Goal: Task Accomplishment & Management: Use online tool/utility

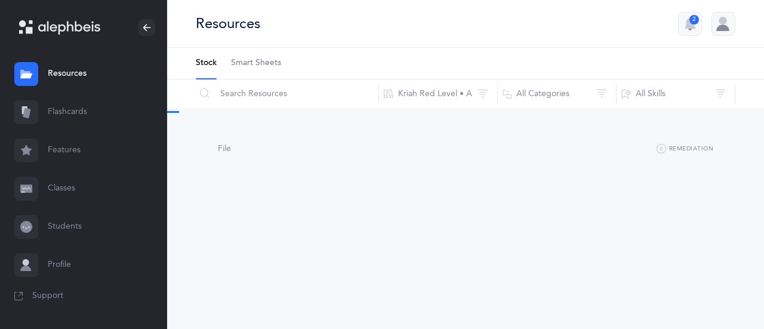
click at [58, 113] on link "Flashcards" at bounding box center [83, 112] width 167 height 38
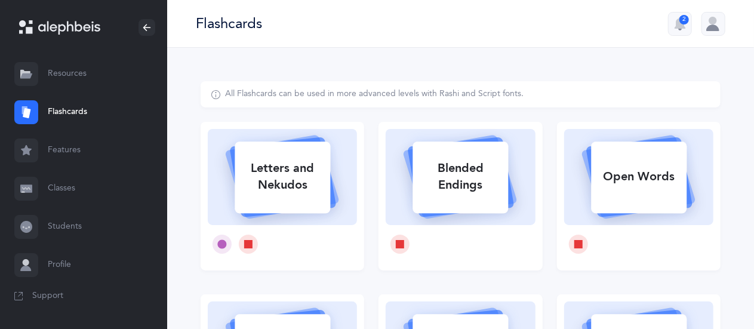
click at [295, 169] on div "Letters and Nekudos" at bounding box center [283, 177] width 96 height 48
select select
select select "single"
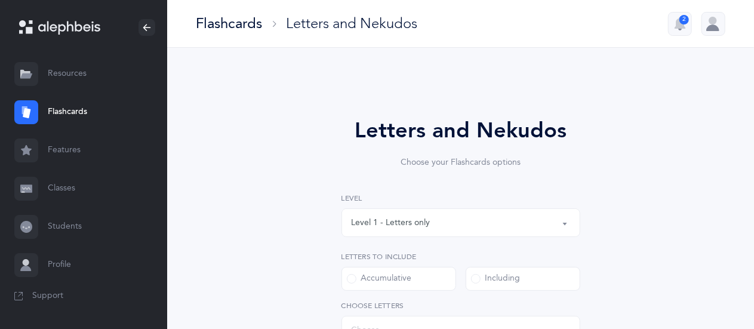
select select "27"
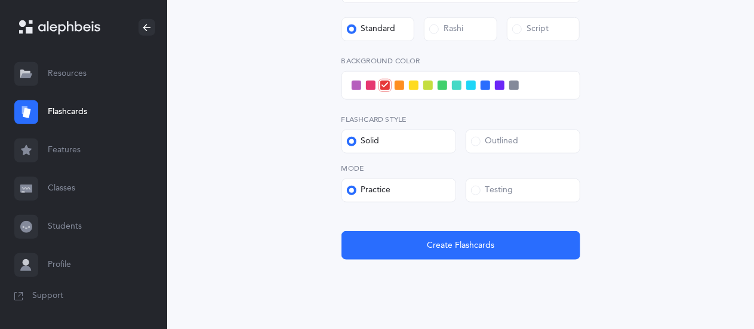
scroll to position [512, 0]
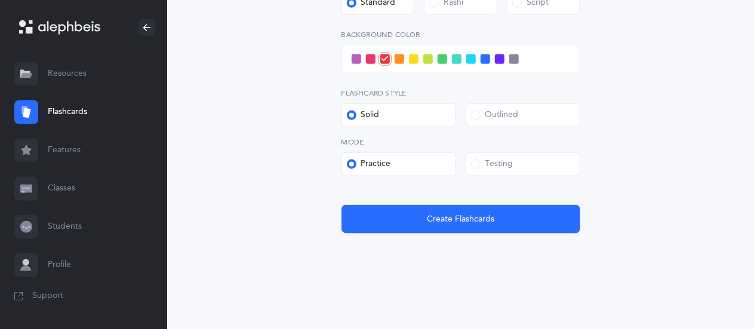
click at [488, 154] on label "Testing" at bounding box center [523, 164] width 115 height 24
click at [0, 0] on input "Testing" at bounding box center [0, 0] width 0 height 0
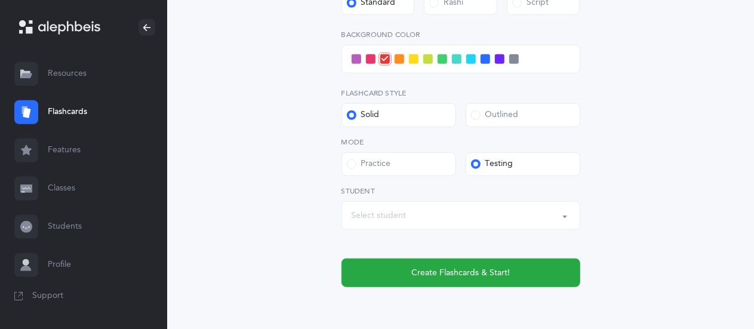
click at [396, 212] on div "Select student" at bounding box center [379, 216] width 55 height 13
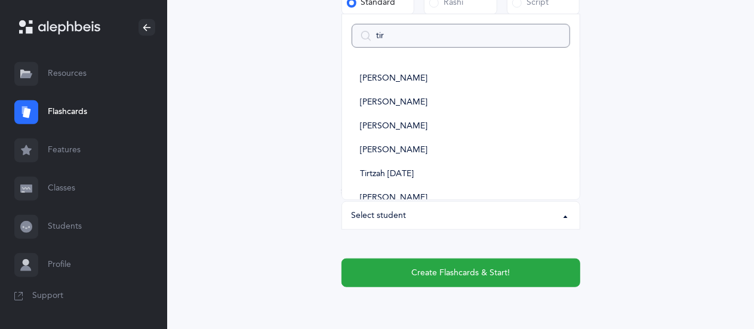
type input "tirt"
select select
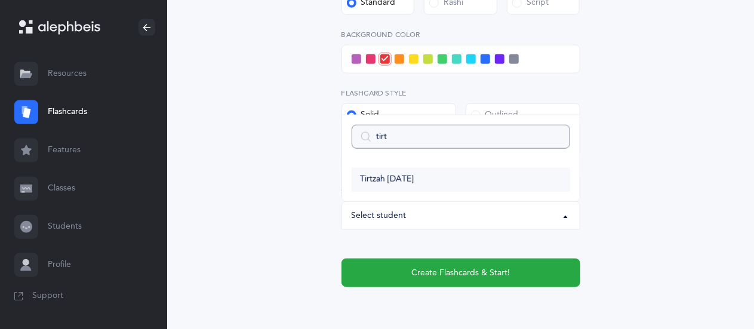
type input "tirt"
click at [381, 176] on span "Tirtzah [DATE]" at bounding box center [387, 179] width 54 height 11
select select "9215"
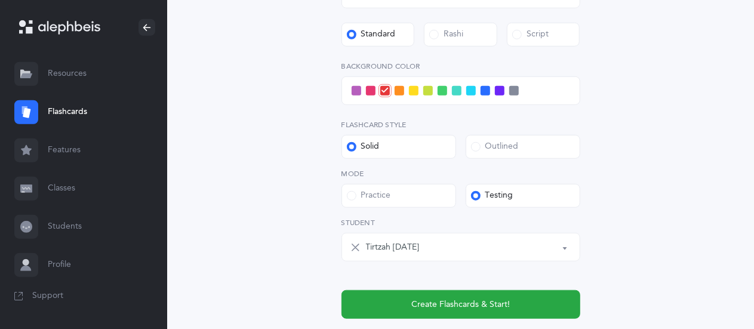
scroll to position [480, 0]
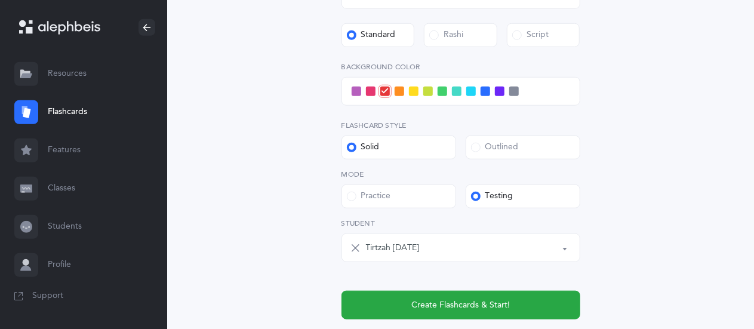
click at [355, 94] on span at bounding box center [357, 92] width 10 height 10
click at [0, 0] on input "checkbox" at bounding box center [0, 0] width 0 height 0
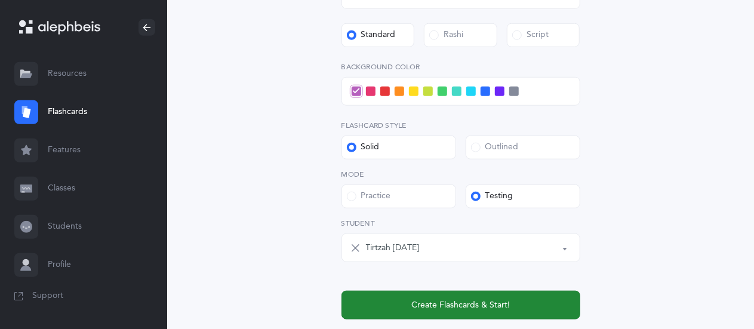
click at [427, 299] on span "Create Flashcards & Start!" at bounding box center [460, 305] width 98 height 13
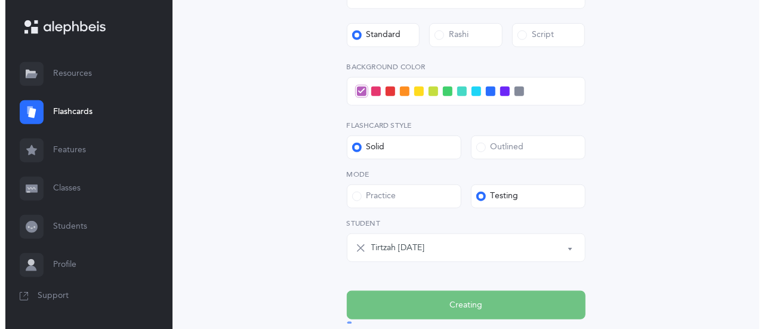
scroll to position [0, 0]
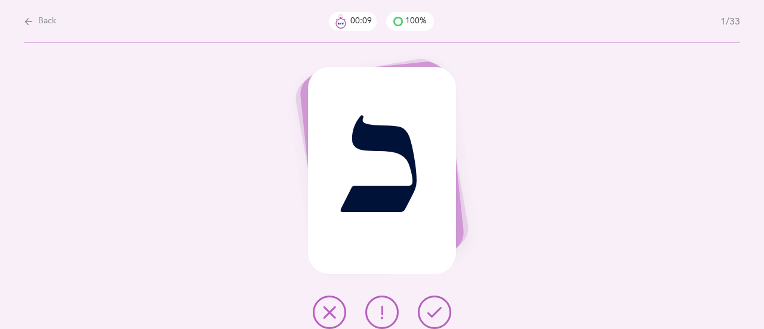
click at [436, 307] on icon at bounding box center [434, 312] width 14 height 14
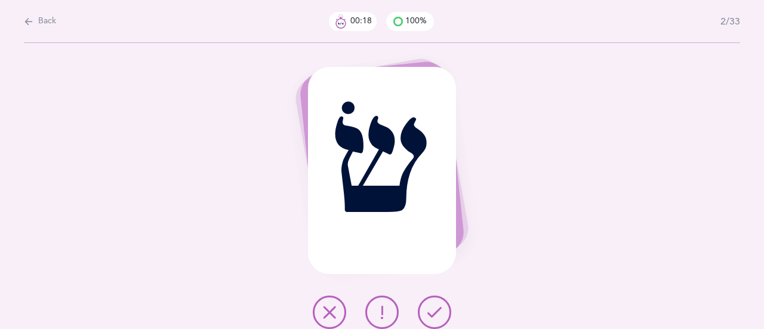
click at [447, 316] on button at bounding box center [434, 311] width 33 height 33
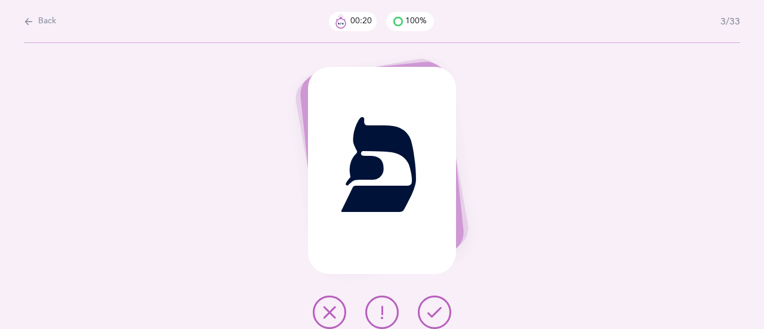
click at [444, 310] on button at bounding box center [434, 311] width 33 height 33
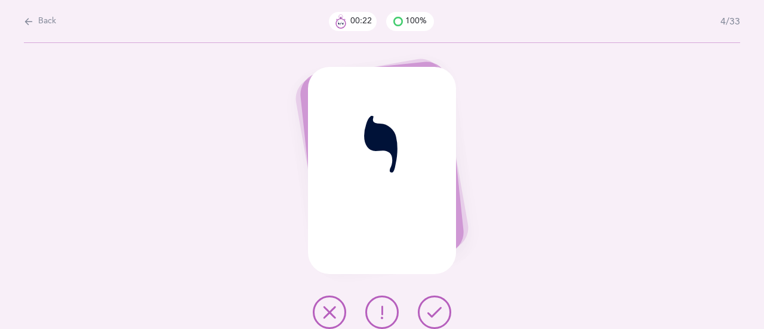
click at [436, 313] on icon at bounding box center [434, 312] width 14 height 14
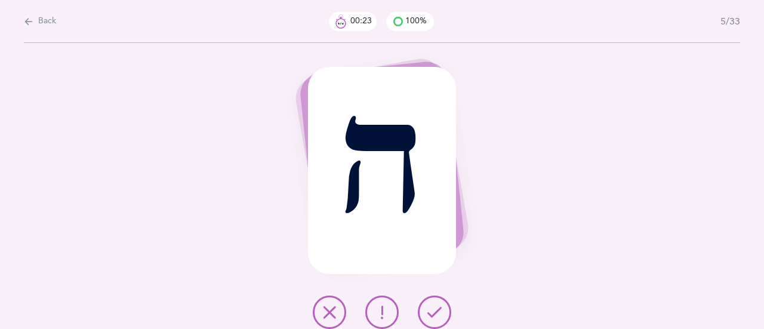
click at [432, 310] on icon at bounding box center [434, 312] width 14 height 14
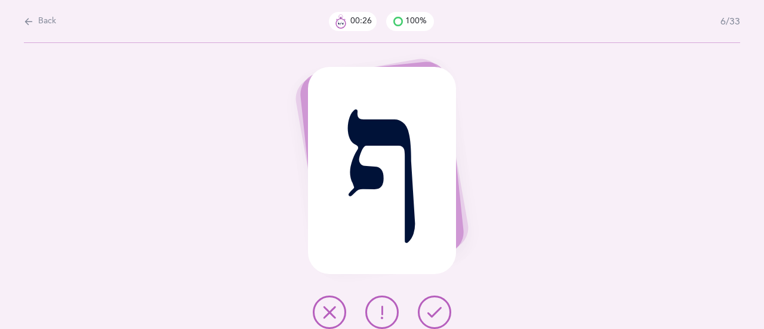
click at [442, 320] on button at bounding box center [434, 311] width 33 height 33
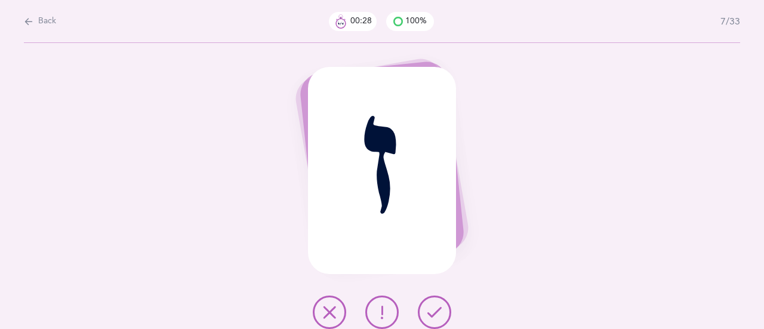
click at [435, 313] on icon at bounding box center [434, 312] width 14 height 14
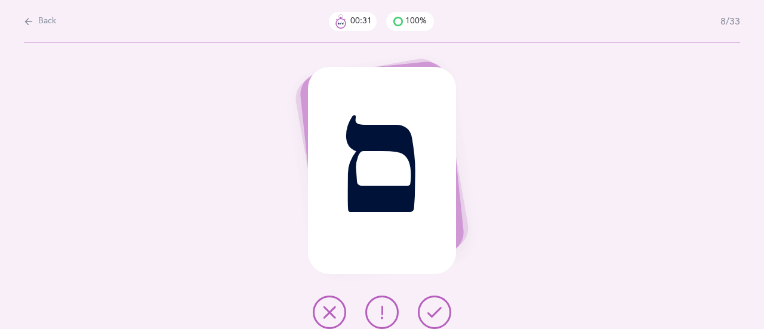
click at [432, 301] on button at bounding box center [434, 311] width 33 height 33
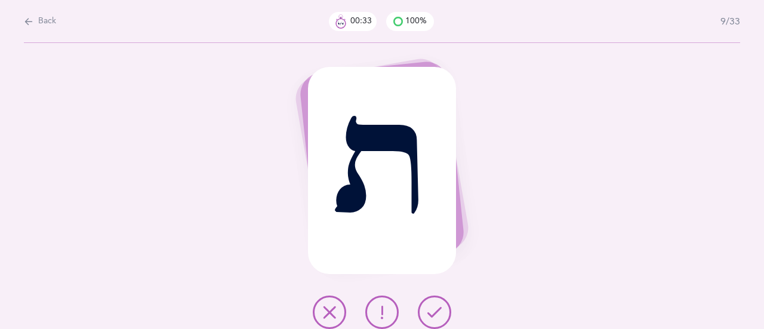
click at [425, 307] on button at bounding box center [434, 311] width 33 height 33
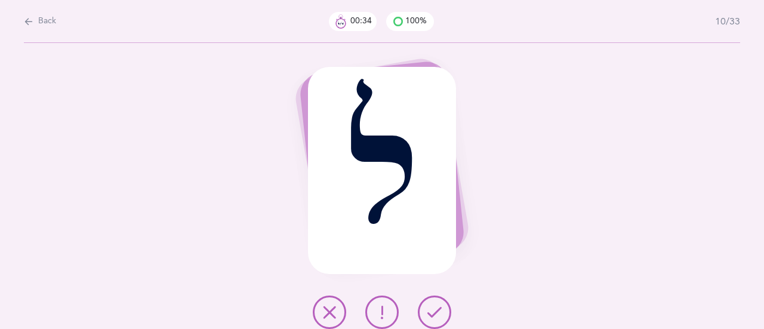
click at [421, 308] on button at bounding box center [434, 311] width 33 height 33
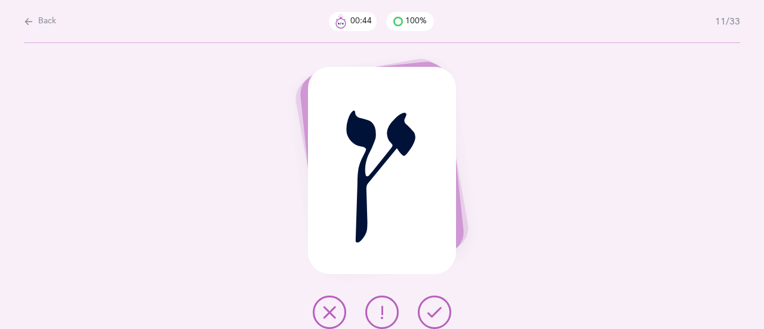
click at [437, 304] on button at bounding box center [434, 311] width 33 height 33
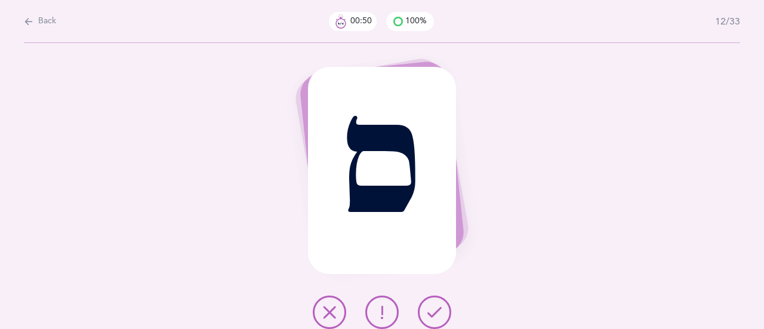
click at [446, 309] on button at bounding box center [434, 311] width 33 height 33
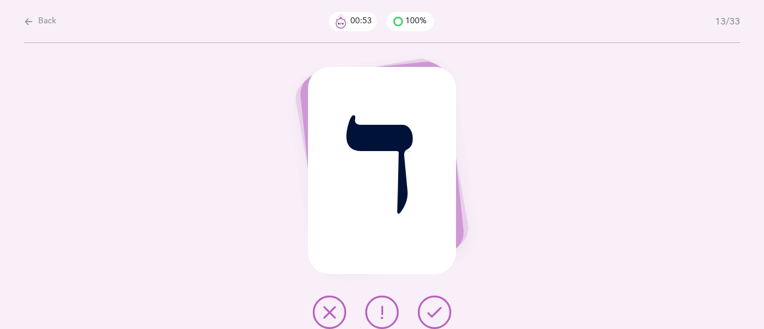
click at [440, 306] on icon at bounding box center [434, 312] width 14 height 14
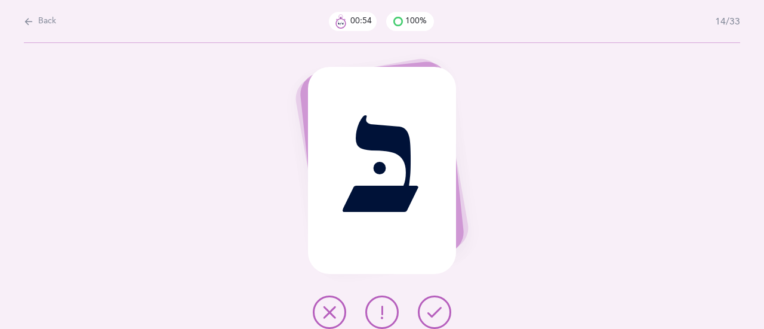
click at [445, 310] on button at bounding box center [434, 311] width 33 height 33
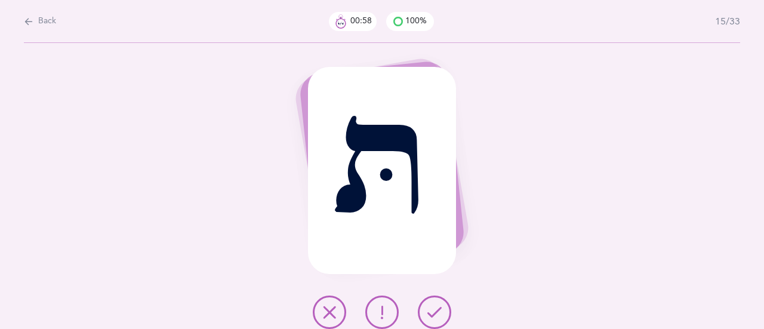
click at [439, 303] on button at bounding box center [434, 311] width 33 height 33
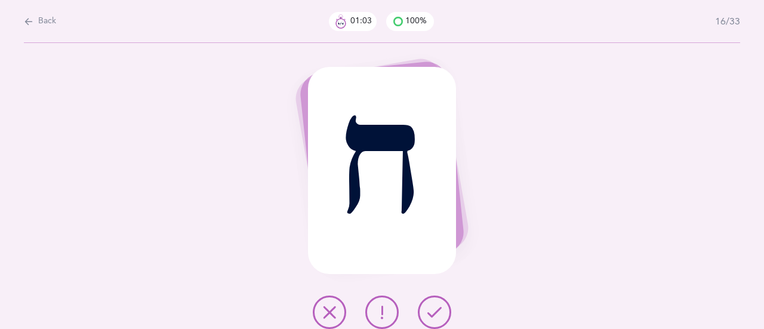
click at [347, 312] on div at bounding box center [382, 311] width 158 height 33
click at [326, 304] on button at bounding box center [329, 311] width 33 height 33
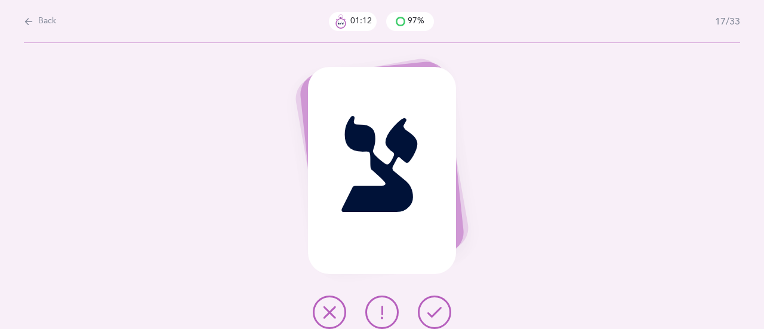
click at [435, 310] on icon at bounding box center [434, 312] width 14 height 14
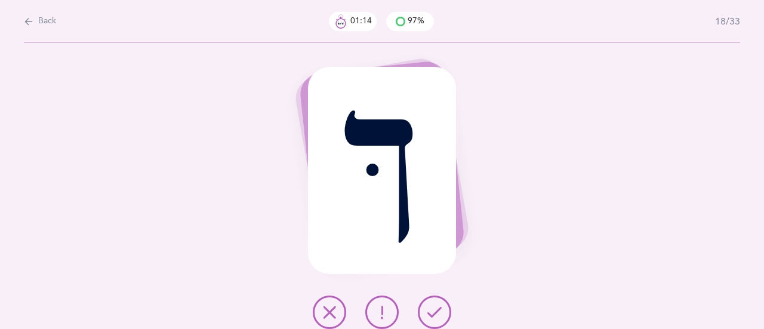
click at [436, 304] on button at bounding box center [434, 311] width 33 height 33
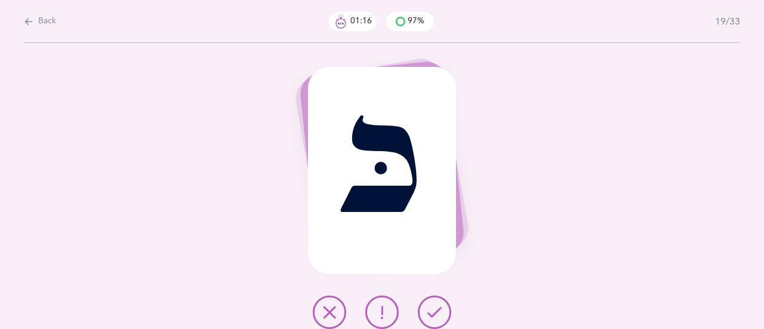
click at [433, 315] on icon at bounding box center [434, 312] width 14 height 14
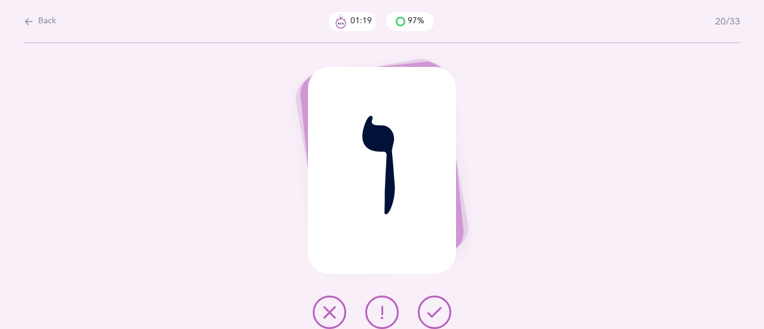
click at [437, 315] on icon at bounding box center [434, 312] width 14 height 14
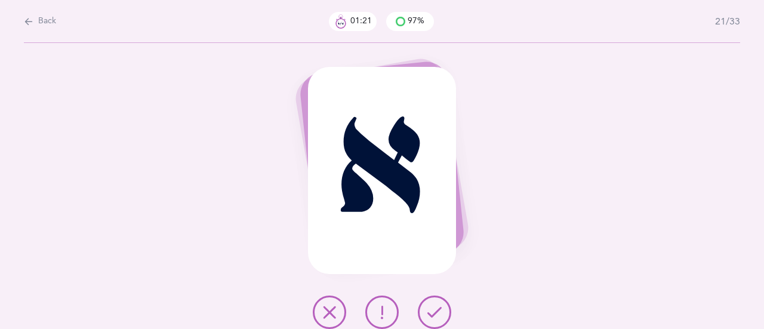
click at [435, 310] on icon at bounding box center [434, 312] width 14 height 14
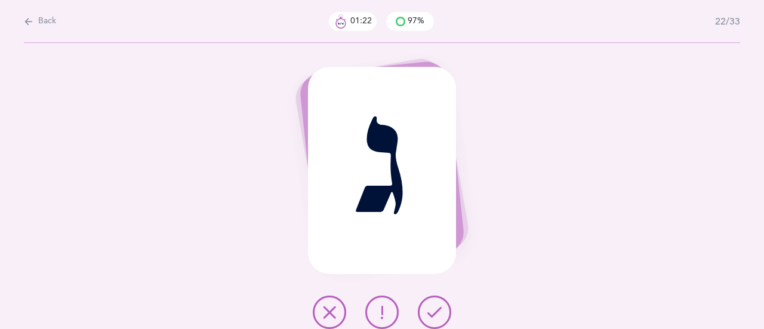
click at [442, 311] on button at bounding box center [434, 311] width 33 height 33
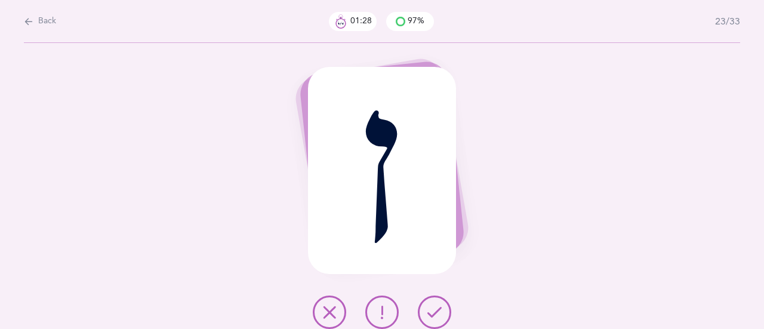
click at [435, 310] on icon at bounding box center [434, 312] width 14 height 14
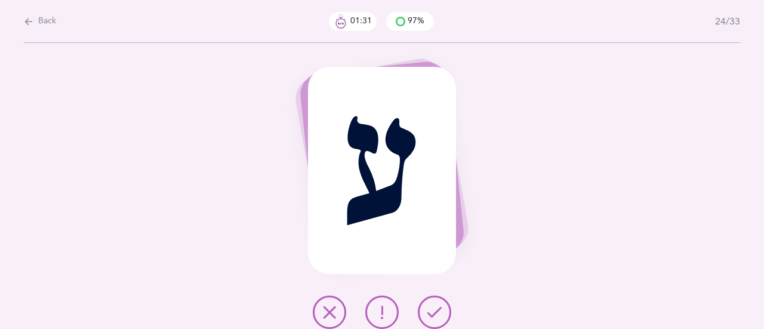
click at [438, 306] on icon at bounding box center [434, 312] width 14 height 14
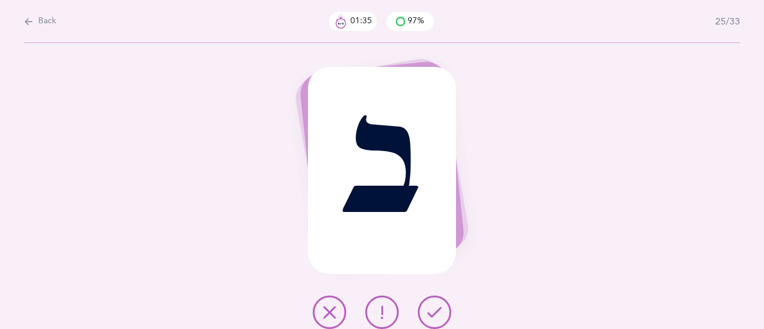
click at [444, 313] on button at bounding box center [434, 311] width 33 height 33
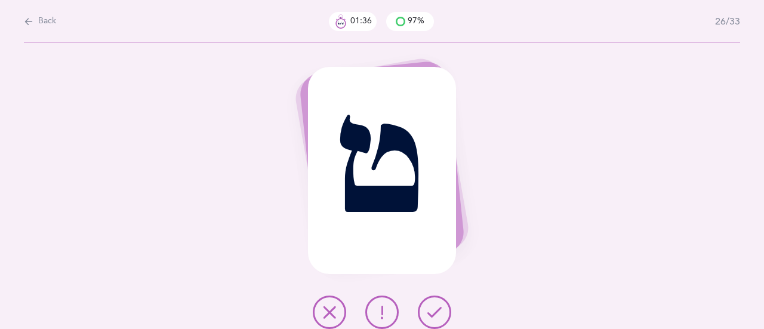
click at [443, 312] on button at bounding box center [434, 311] width 33 height 33
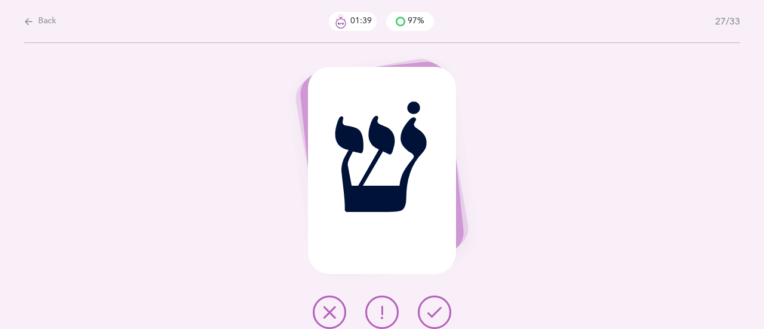
click at [435, 301] on button at bounding box center [434, 311] width 33 height 33
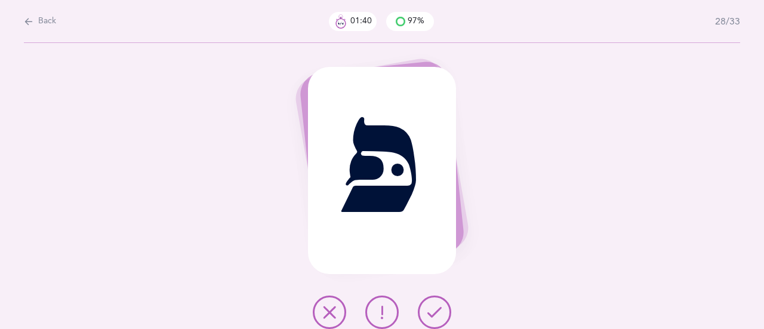
click at [435, 312] on icon at bounding box center [434, 312] width 14 height 14
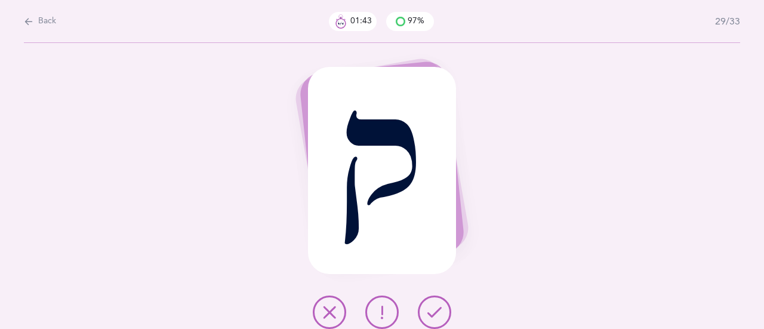
click at [433, 308] on icon at bounding box center [434, 312] width 14 height 14
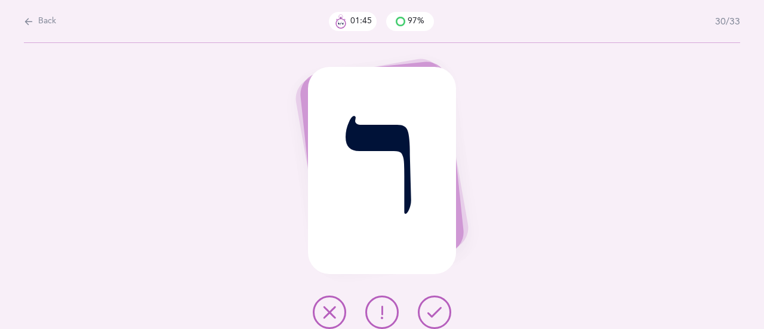
click at [432, 312] on icon at bounding box center [434, 312] width 14 height 14
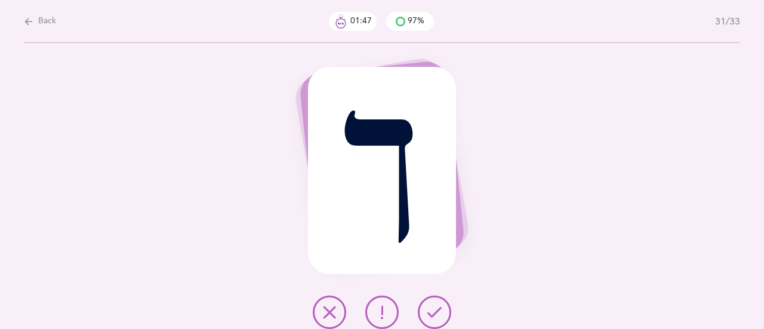
click at [436, 306] on icon at bounding box center [434, 312] width 14 height 14
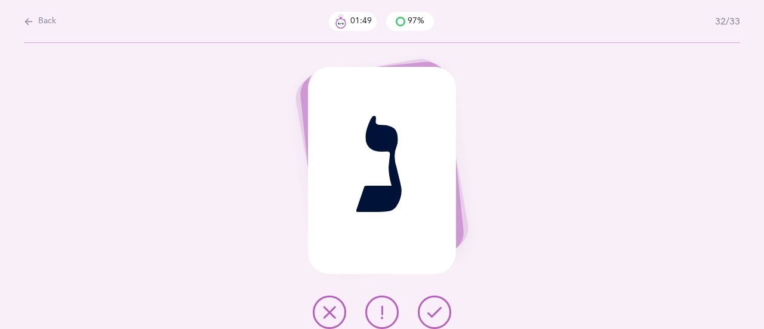
click at [430, 304] on button at bounding box center [434, 311] width 33 height 33
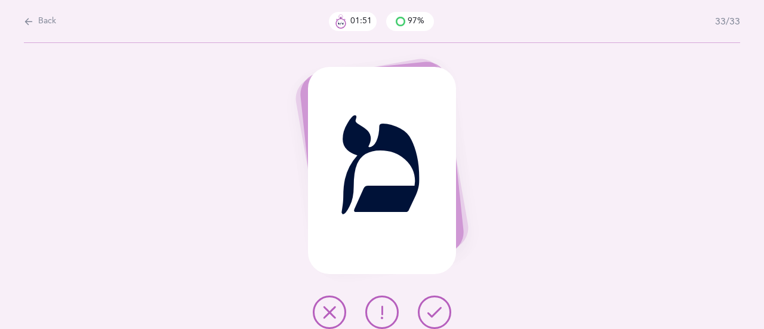
click at [433, 312] on icon at bounding box center [434, 312] width 14 height 14
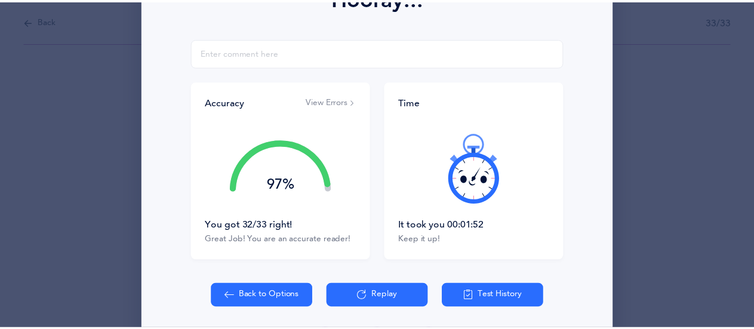
scroll to position [239, 0]
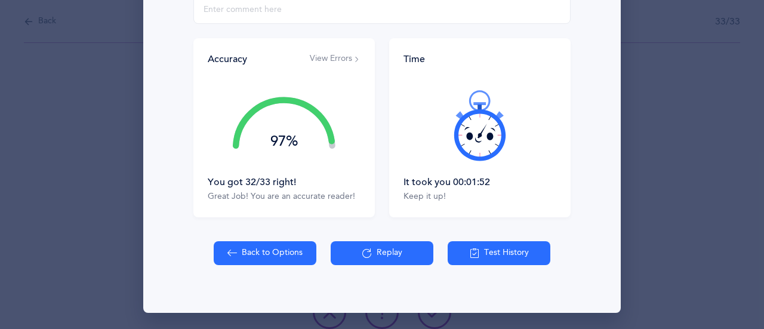
click at [248, 261] on button "Back to Options" at bounding box center [265, 253] width 103 height 24
select select "27"
select select "single"
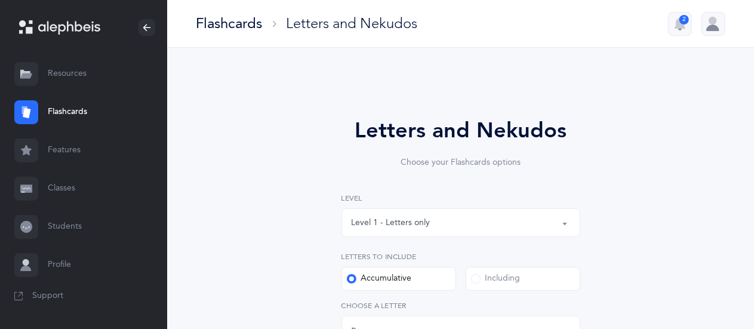
click at [374, 224] on div "Level 1 - Letters only" at bounding box center [391, 223] width 79 height 13
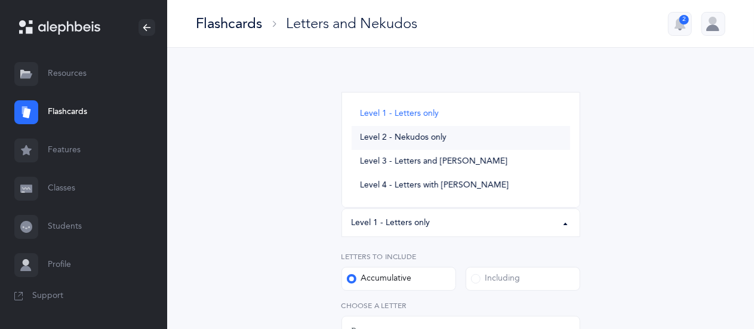
click at [392, 139] on span "Level 2 - Nekudos only" at bounding box center [403, 138] width 87 height 11
select select "2"
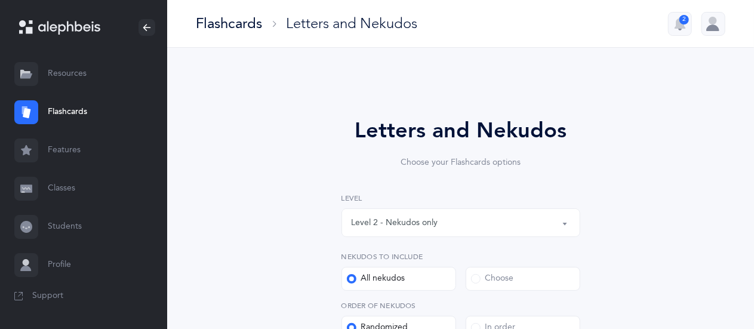
scroll to position [411, 0]
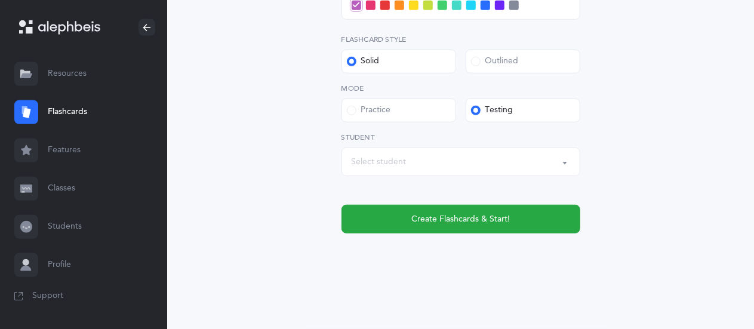
click at [383, 162] on div "Select student" at bounding box center [379, 162] width 55 height 13
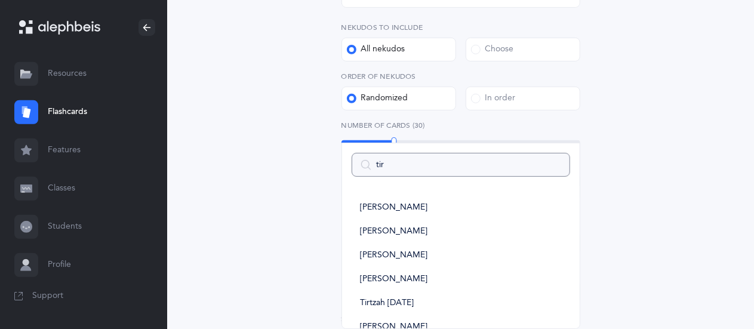
type input "tirt"
select select
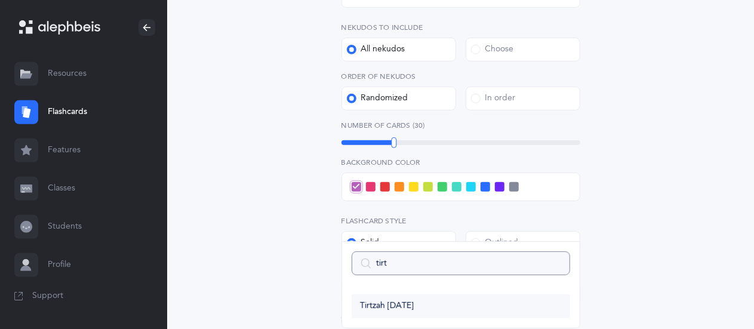
type input "tirt"
click at [381, 306] on span "Tirtzah [DATE]" at bounding box center [387, 306] width 54 height 11
select select "9215"
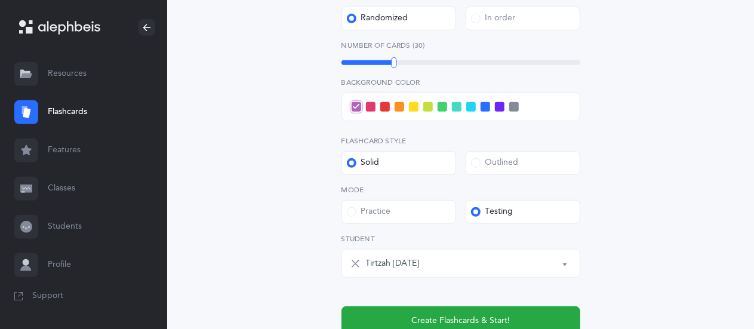
scroll to position [309, 0]
click at [413, 109] on span at bounding box center [414, 108] width 10 height 10
click at [0, 0] on input "checkbox" at bounding box center [0, 0] width 0 height 0
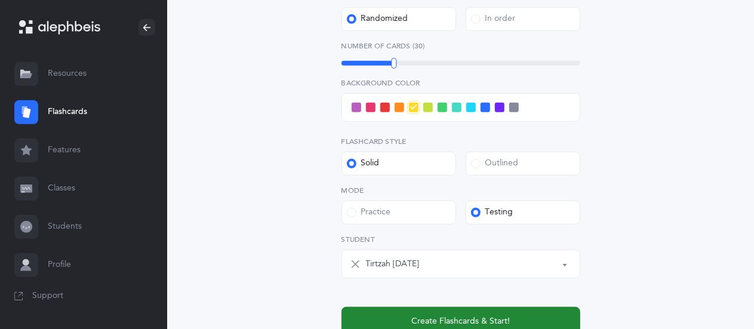
click at [456, 311] on button "Create Flashcards & Start!" at bounding box center [460, 321] width 239 height 29
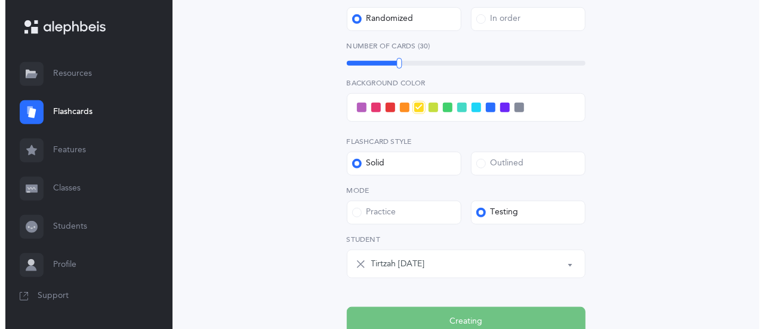
scroll to position [0, 0]
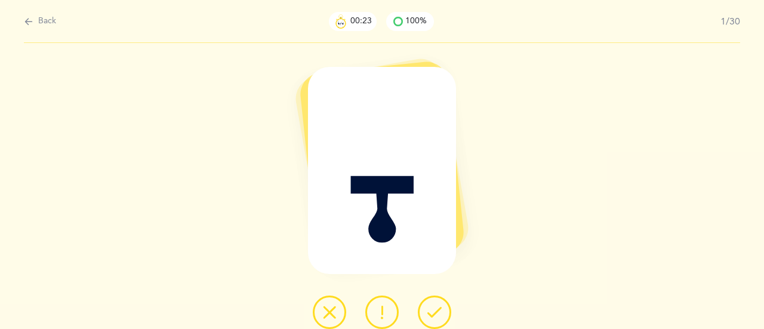
click at [325, 315] on icon at bounding box center [329, 312] width 14 height 14
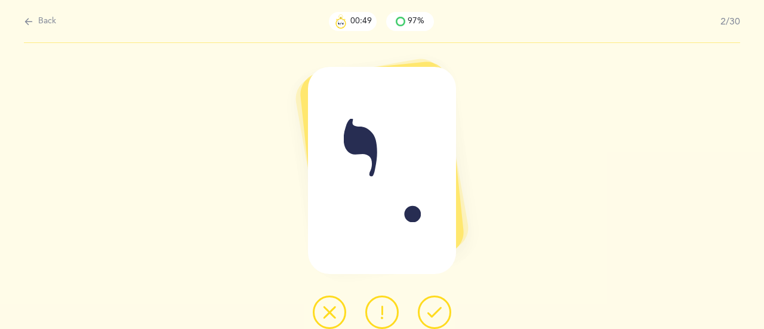
click at [328, 304] on button at bounding box center [329, 311] width 33 height 33
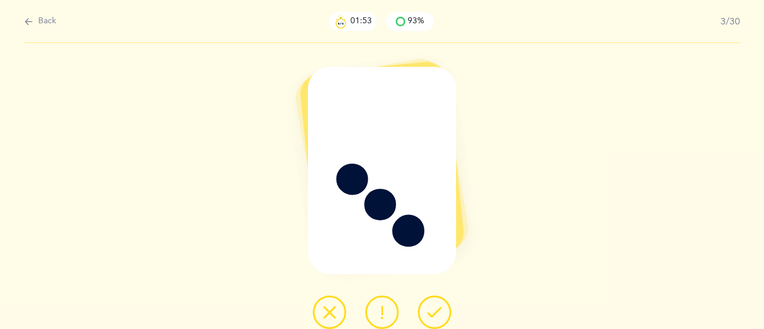
click at [332, 312] on icon at bounding box center [329, 312] width 14 height 14
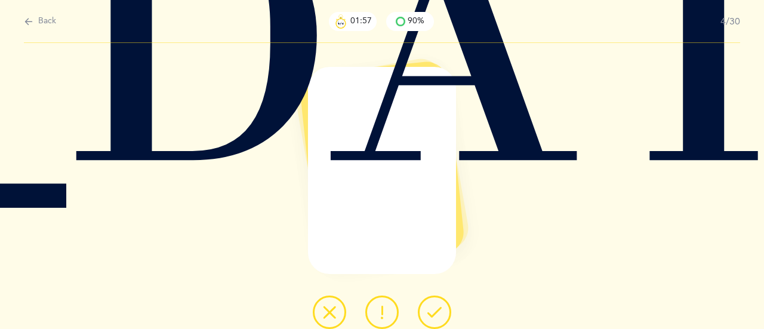
click at [436, 312] on icon at bounding box center [434, 312] width 14 height 14
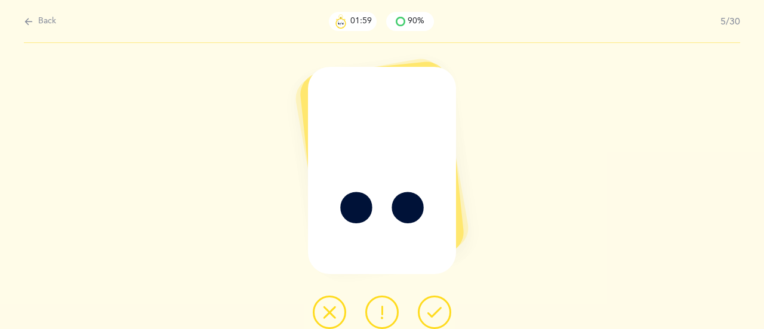
click at [438, 306] on icon at bounding box center [434, 312] width 14 height 14
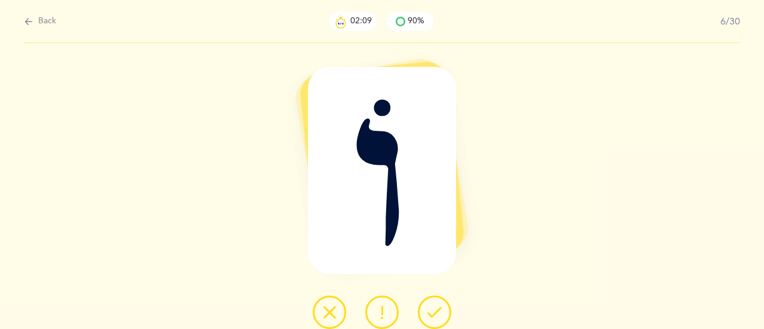
click at [327, 315] on icon at bounding box center [329, 312] width 14 height 14
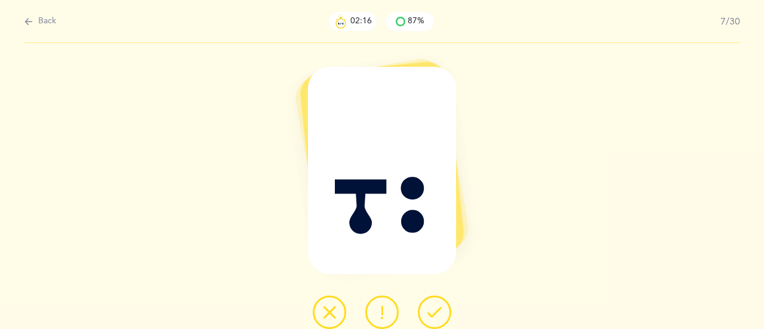
click at [390, 313] on button at bounding box center [381, 311] width 33 height 33
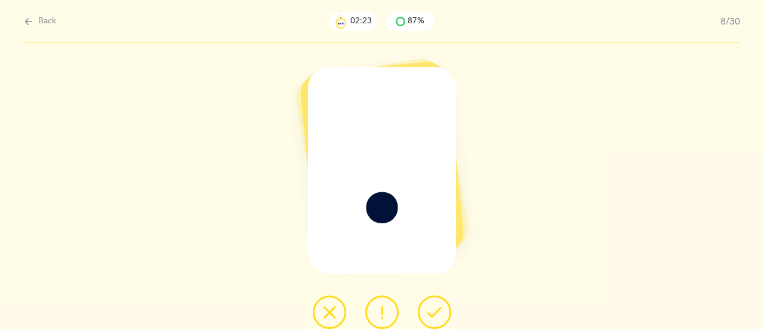
click at [370, 312] on button at bounding box center [381, 311] width 33 height 33
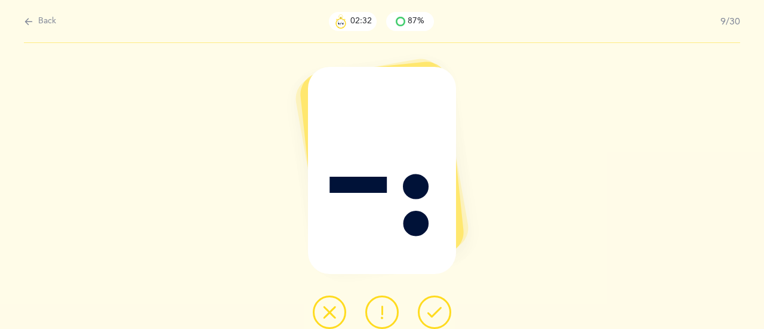
click at [436, 309] on icon at bounding box center [434, 312] width 14 height 14
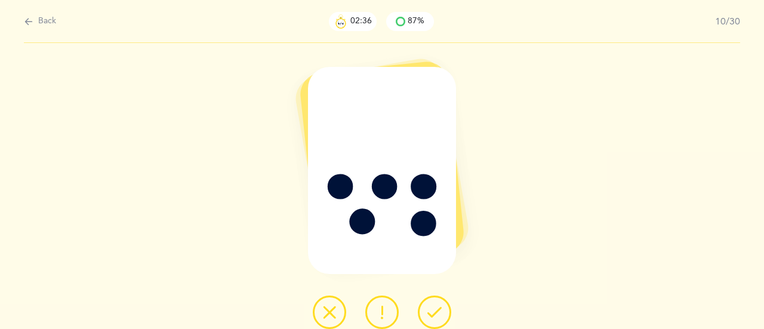
click at [426, 312] on button at bounding box center [434, 311] width 33 height 33
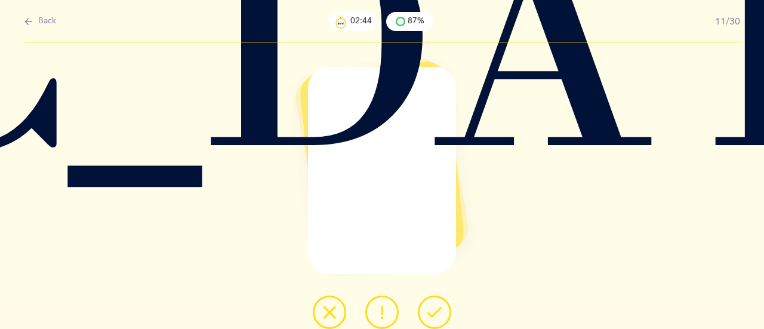
click at [432, 308] on icon at bounding box center [434, 312] width 14 height 14
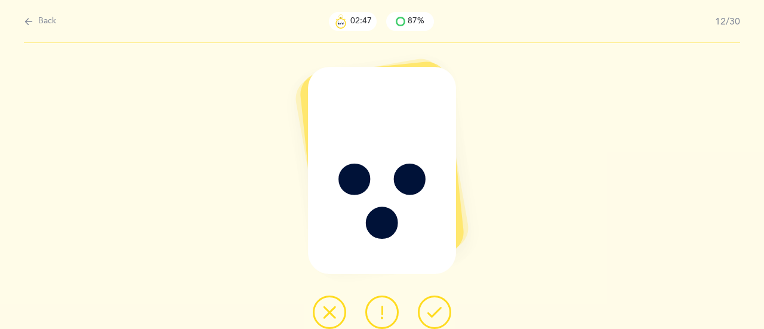
click at [418, 309] on button at bounding box center [434, 311] width 33 height 33
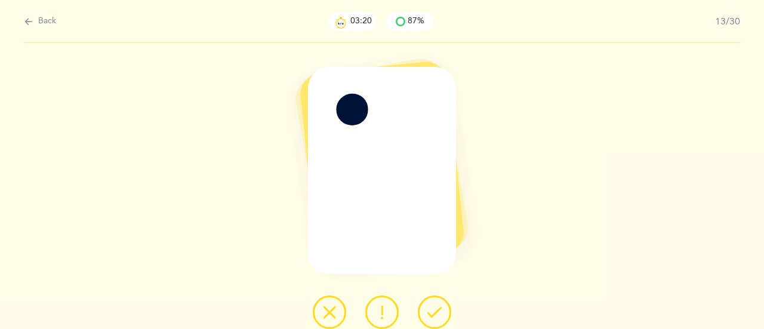
click at [322, 311] on button at bounding box center [329, 311] width 33 height 33
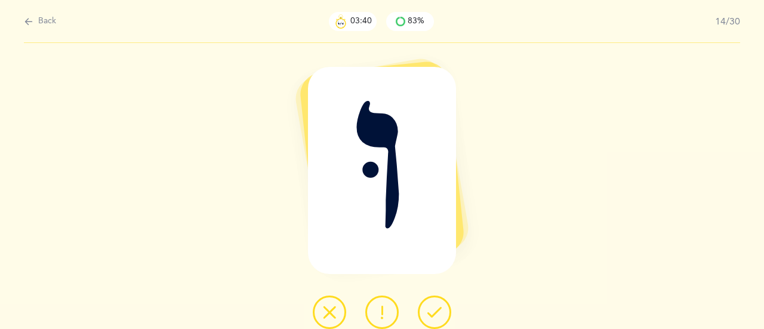
click at [332, 308] on icon at bounding box center [329, 312] width 14 height 14
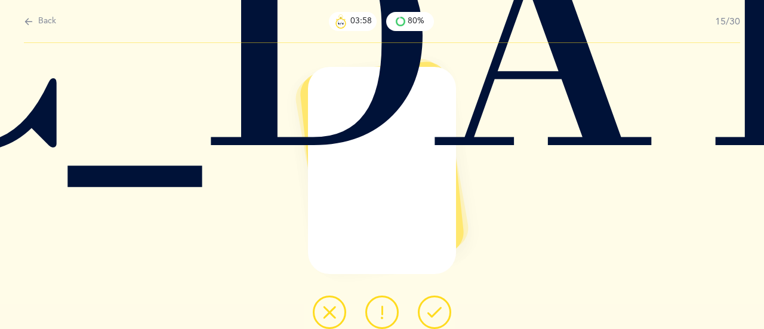
click at [340, 306] on button at bounding box center [329, 311] width 33 height 33
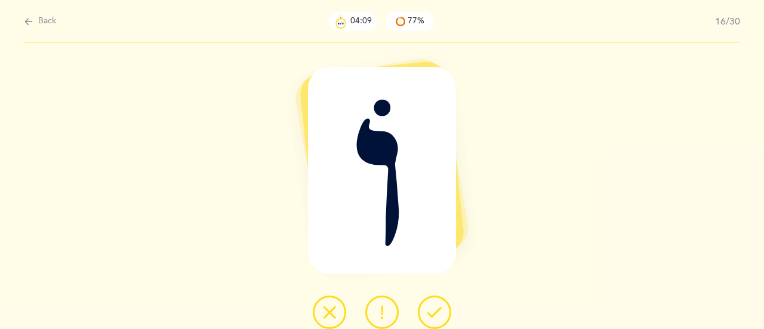
click at [384, 307] on icon at bounding box center [382, 312] width 14 height 14
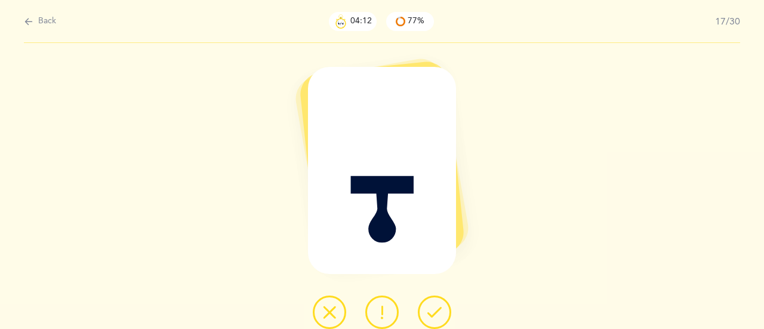
click at [440, 311] on icon at bounding box center [434, 312] width 14 height 14
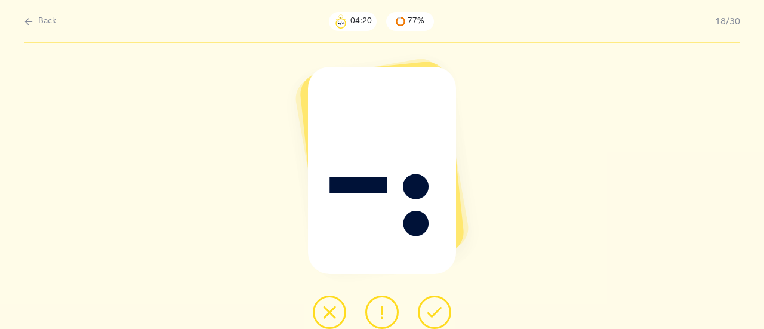
click at [446, 308] on button at bounding box center [434, 311] width 33 height 33
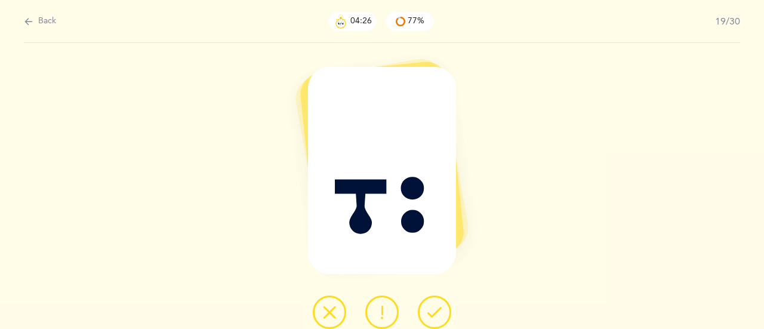
click at [434, 310] on icon at bounding box center [434, 312] width 14 height 14
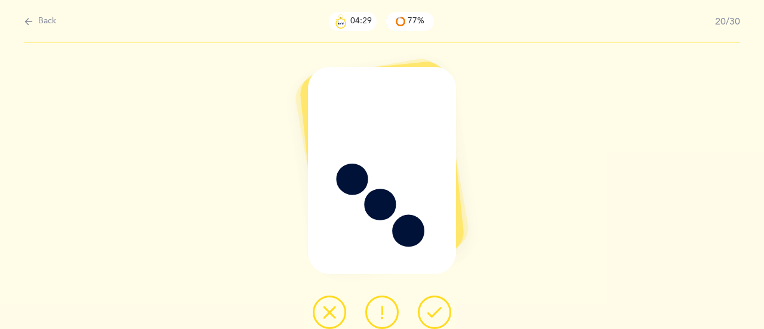
click at [597, 169] on div "ֻ" at bounding box center [382, 186] width 764 height 286
click at [325, 313] on icon at bounding box center [329, 312] width 14 height 14
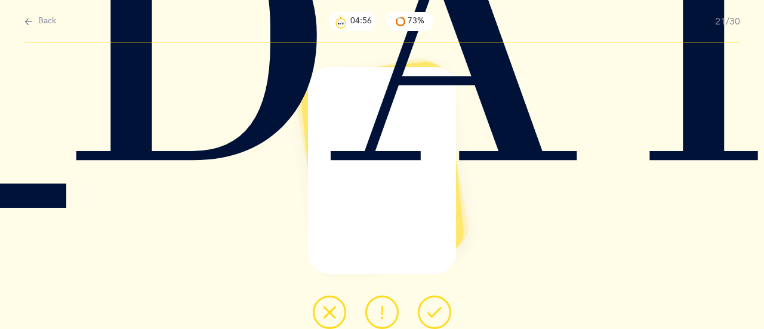
click at [429, 311] on icon at bounding box center [434, 312] width 14 height 14
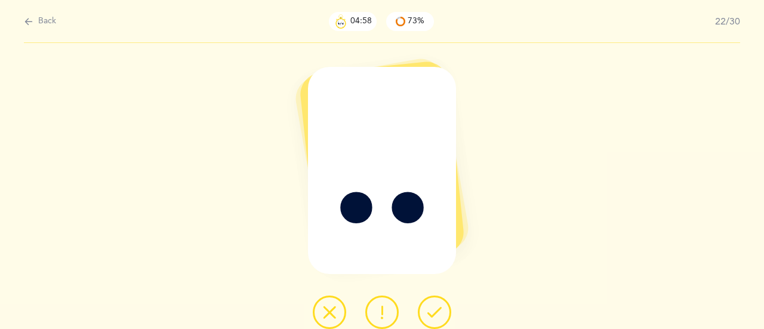
click at [439, 307] on icon at bounding box center [434, 312] width 14 height 14
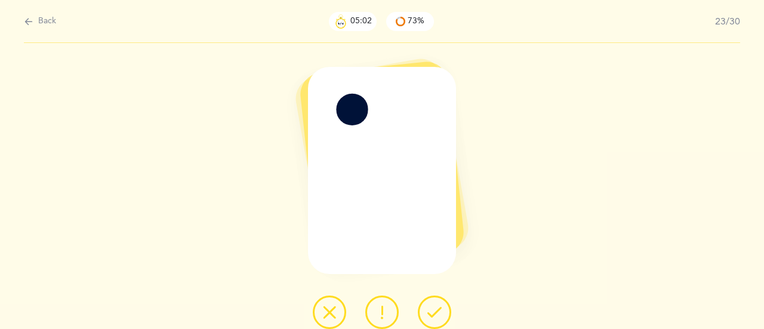
click at [660, 144] on div "ֹ" at bounding box center [382, 186] width 764 height 286
click at [326, 309] on icon at bounding box center [329, 312] width 14 height 14
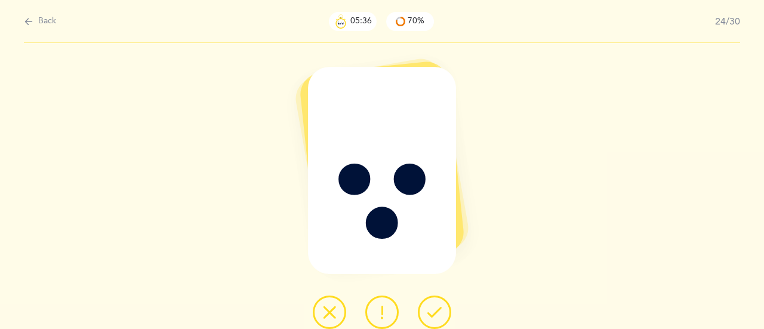
click at [433, 305] on icon at bounding box center [434, 312] width 14 height 14
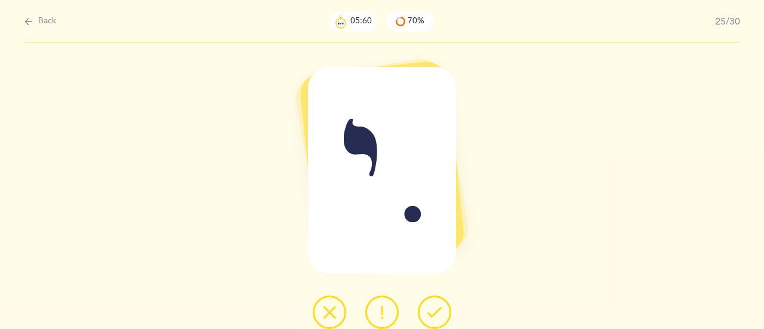
click at [374, 301] on button at bounding box center [381, 311] width 33 height 33
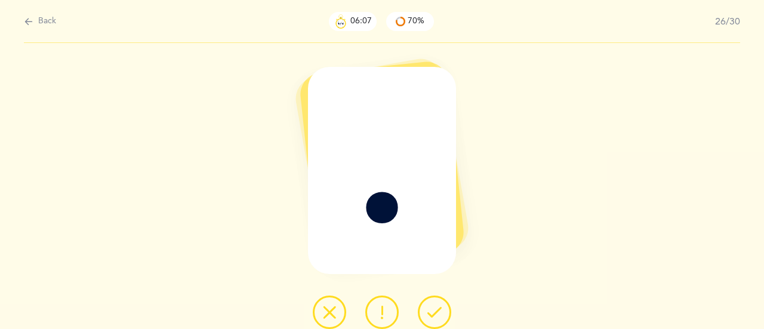
click at [374, 315] on button at bounding box center [381, 311] width 33 height 33
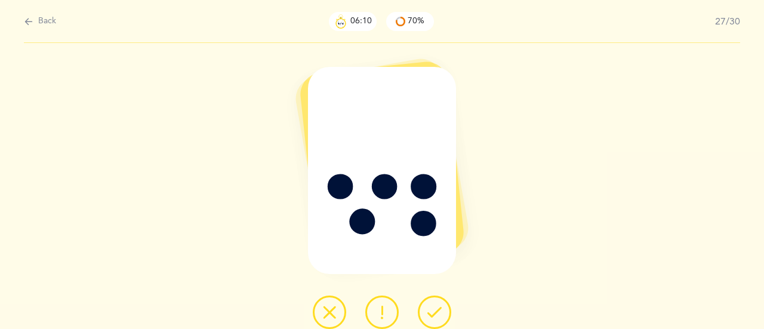
click at [441, 308] on icon at bounding box center [434, 312] width 14 height 14
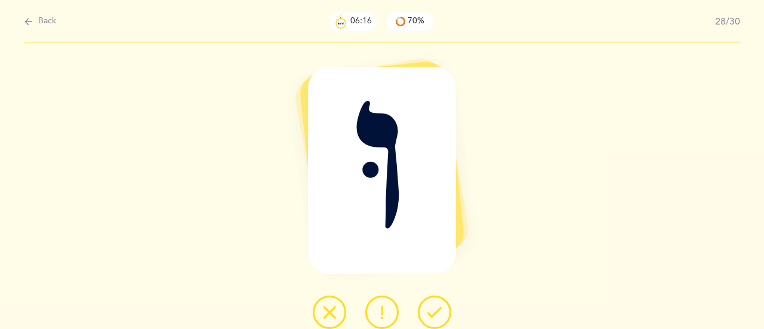
click at [381, 317] on icon at bounding box center [382, 312] width 14 height 14
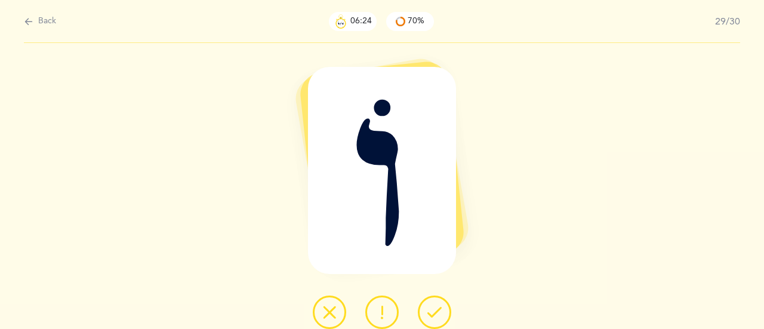
click at [386, 308] on icon at bounding box center [382, 312] width 14 height 14
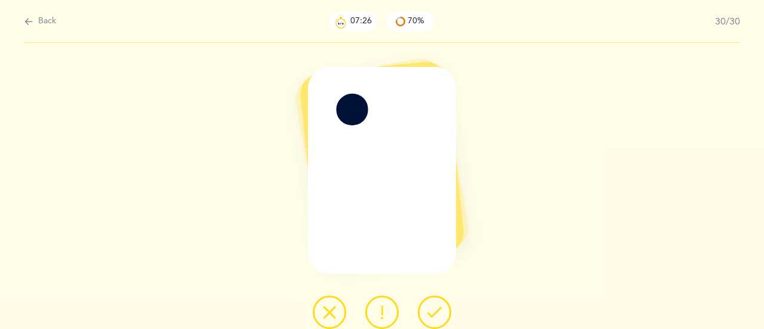
click at [335, 306] on icon at bounding box center [329, 312] width 14 height 14
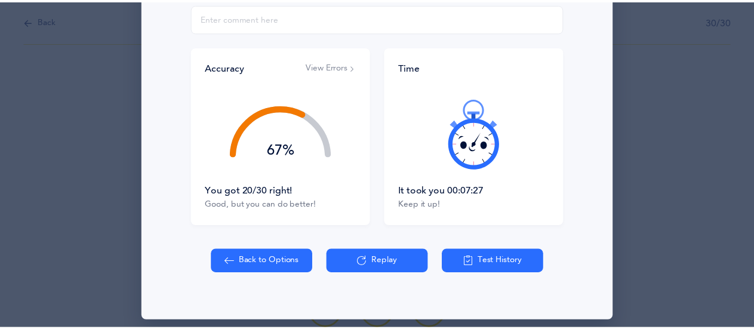
scroll to position [239, 0]
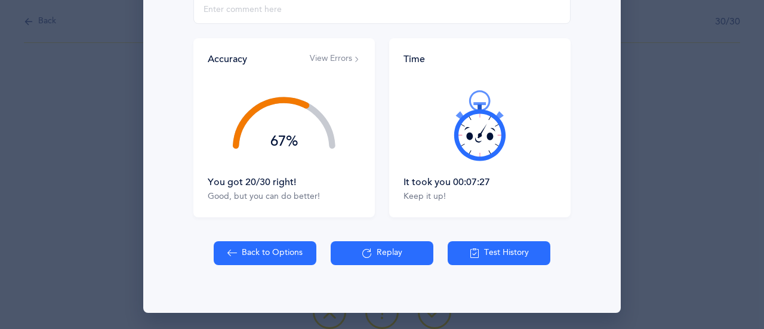
click at [263, 250] on button "Back to Options" at bounding box center [265, 253] width 103 height 24
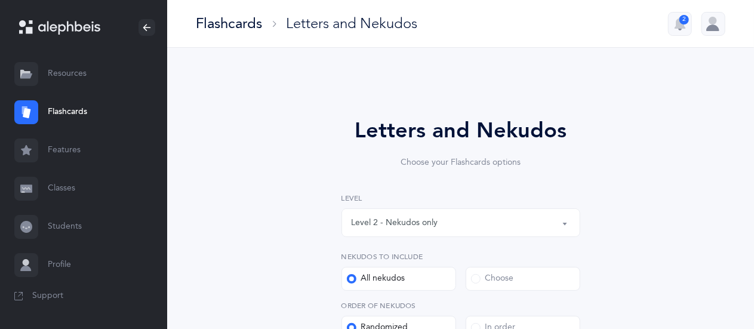
click at [426, 220] on div "Level 2 - Nekudos only" at bounding box center [395, 223] width 87 height 13
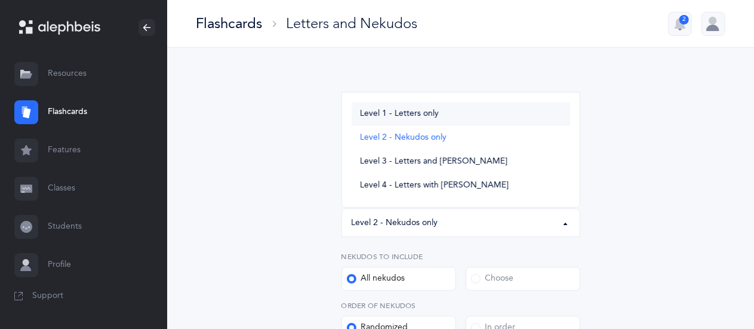
click at [419, 113] on span "Level 1 - Letters only" at bounding box center [399, 114] width 79 height 11
select select "1"
select select "27"
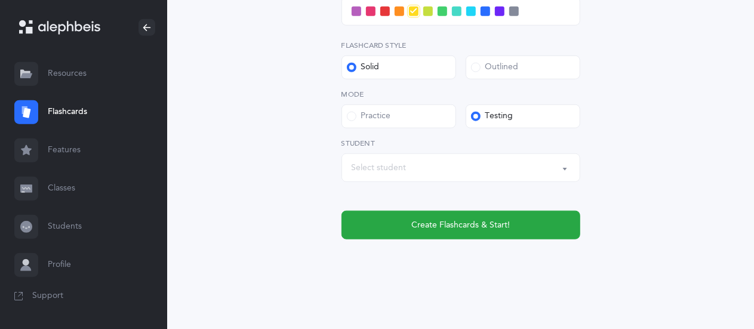
scroll to position [566, 0]
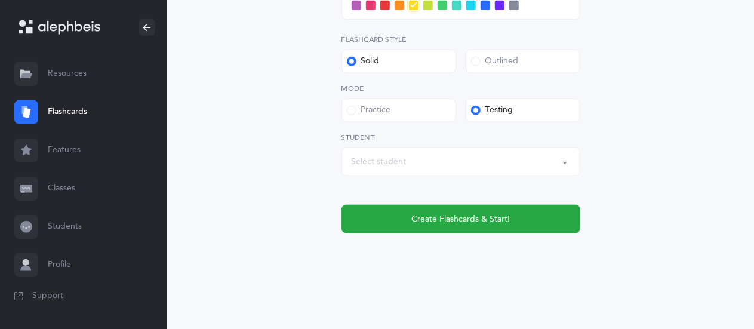
click at [413, 162] on div "Select student" at bounding box center [461, 162] width 218 height 20
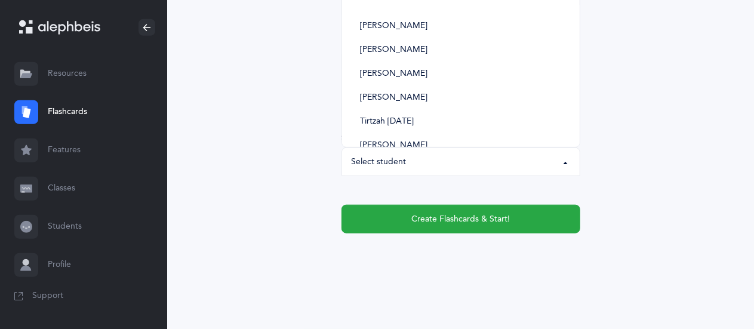
scroll to position [384, 0]
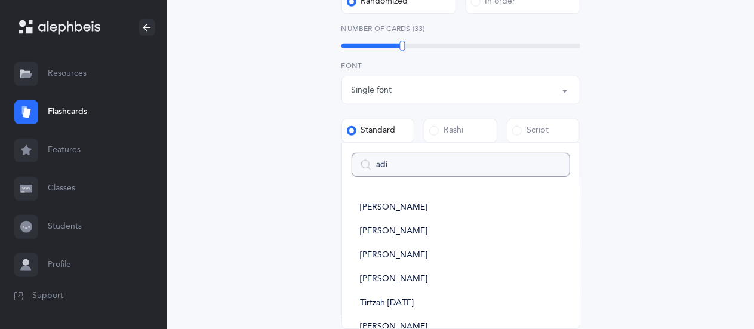
type input "adir"
select select
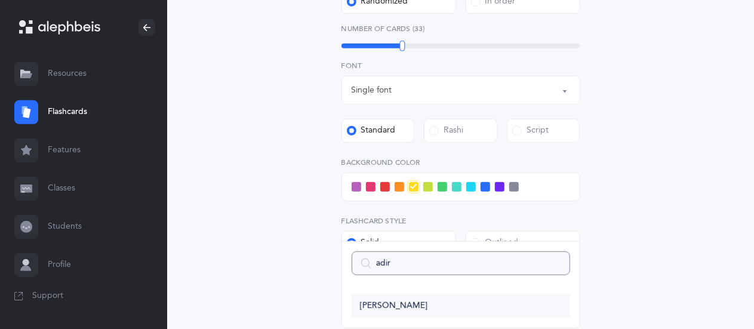
type input "adir"
click at [386, 311] on span "[PERSON_NAME]" at bounding box center [393, 306] width 67 height 11
select select "9222"
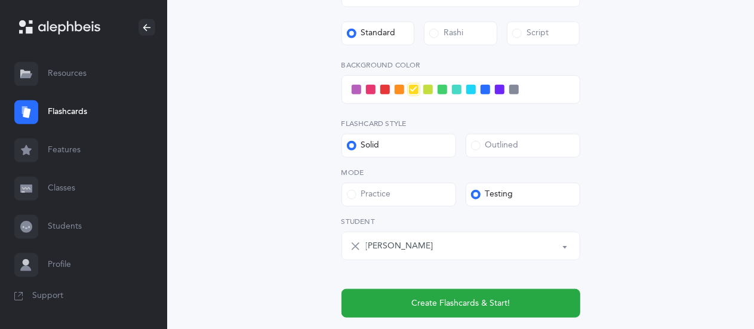
scroll to position [470, 0]
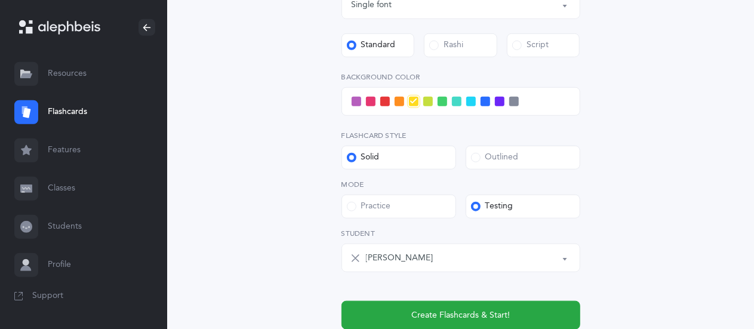
click at [388, 103] on span at bounding box center [385, 102] width 10 height 10
click at [0, 0] on input "checkbox" at bounding box center [0, 0] width 0 height 0
click at [369, 100] on span at bounding box center [371, 102] width 10 height 10
click at [0, 0] on input "checkbox" at bounding box center [0, 0] width 0 height 0
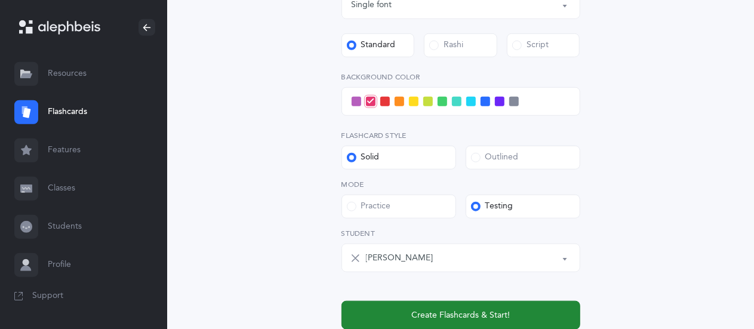
click at [451, 314] on span "Create Flashcards & Start!" at bounding box center [460, 315] width 98 height 13
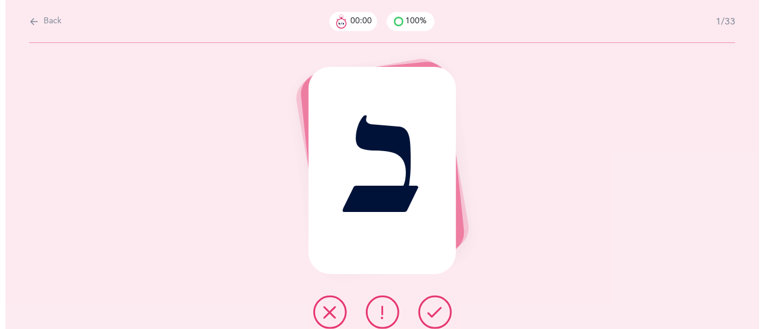
scroll to position [0, 0]
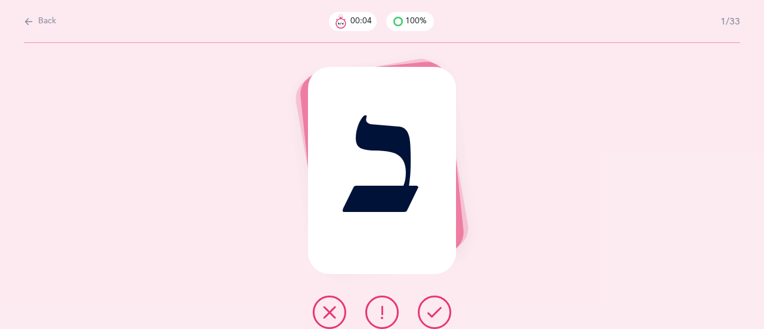
click at [432, 315] on icon at bounding box center [434, 312] width 14 height 14
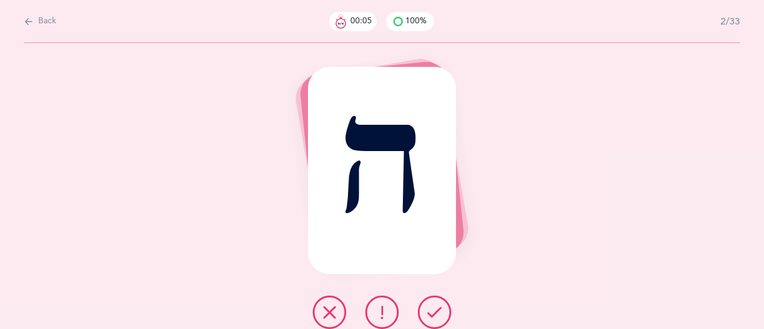
click at [437, 306] on icon at bounding box center [434, 312] width 14 height 14
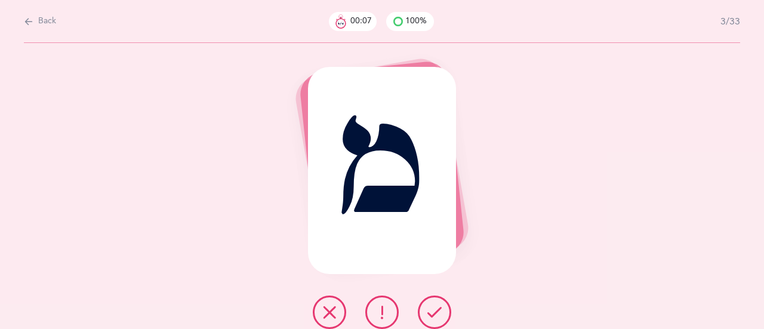
click at [430, 311] on icon at bounding box center [434, 312] width 14 height 14
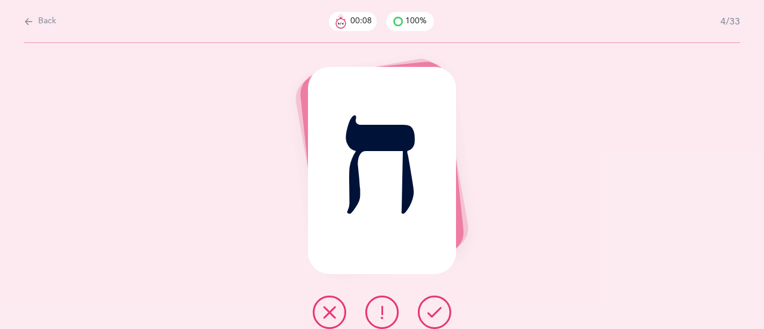
click at [439, 309] on icon at bounding box center [434, 312] width 14 height 14
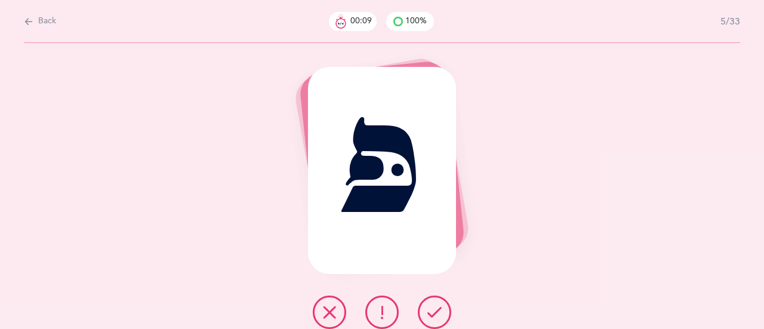
click at [431, 299] on button at bounding box center [434, 311] width 33 height 33
click at [435, 306] on icon at bounding box center [434, 312] width 14 height 14
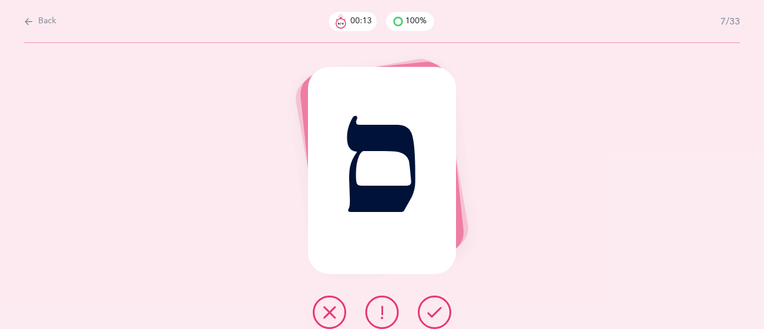
click at [435, 306] on icon at bounding box center [434, 312] width 14 height 14
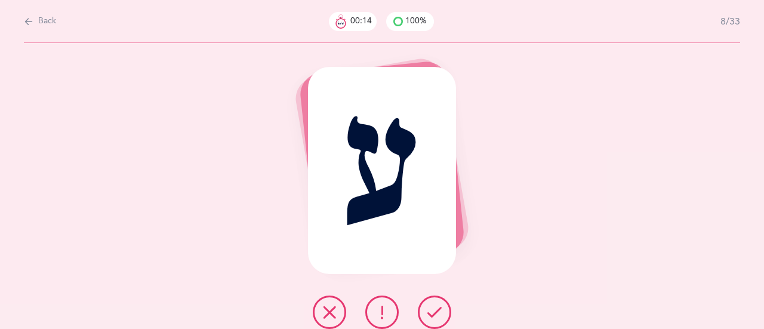
click at [457, 297] on div at bounding box center [382, 311] width 158 height 33
click at [436, 308] on icon at bounding box center [434, 312] width 14 height 14
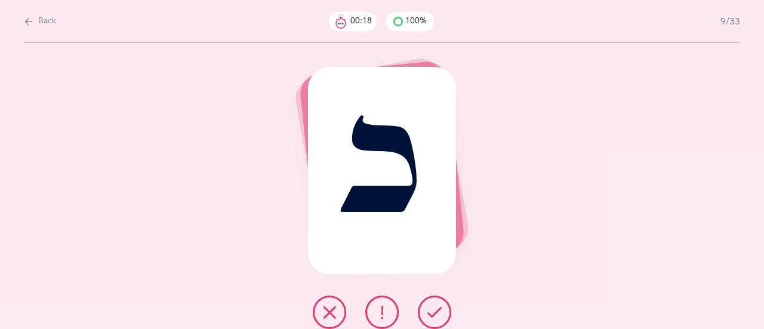
click at [440, 310] on icon at bounding box center [434, 312] width 14 height 14
click at [435, 309] on icon at bounding box center [434, 312] width 14 height 14
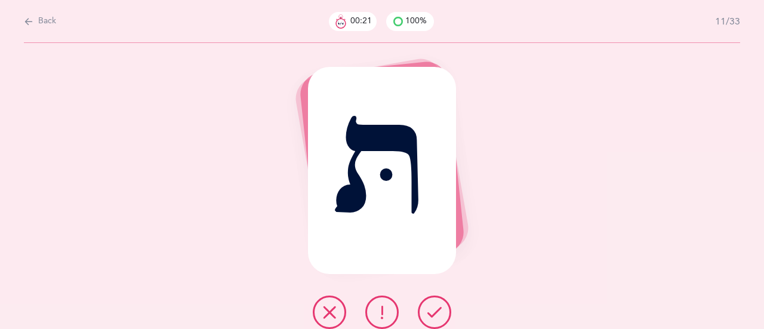
click at [439, 310] on icon at bounding box center [434, 312] width 14 height 14
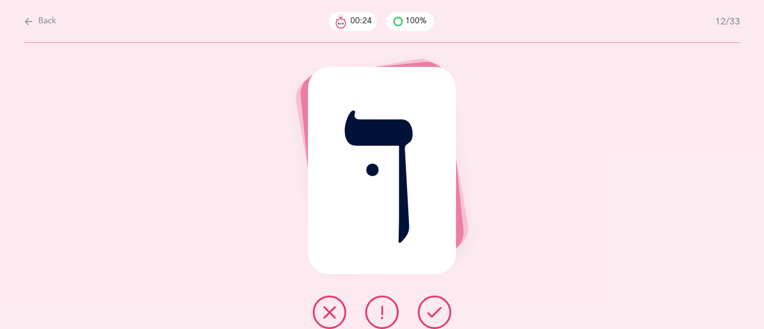
click at [430, 307] on icon at bounding box center [434, 312] width 14 height 14
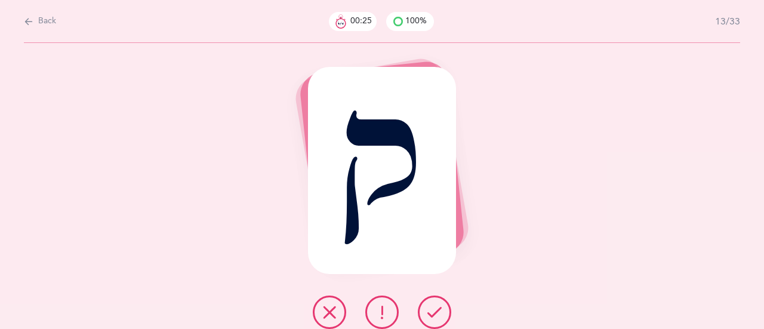
click at [437, 303] on button at bounding box center [434, 311] width 33 height 33
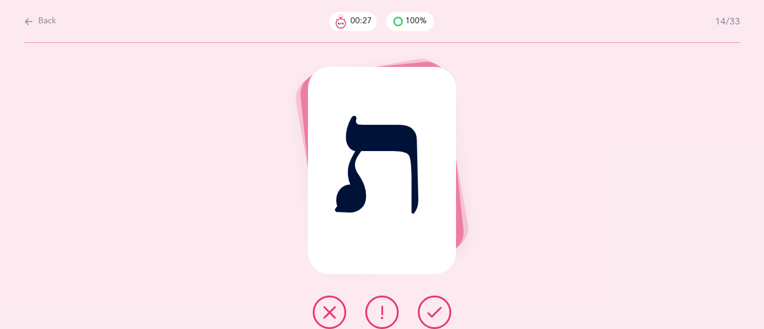
click at [438, 306] on icon at bounding box center [434, 312] width 14 height 14
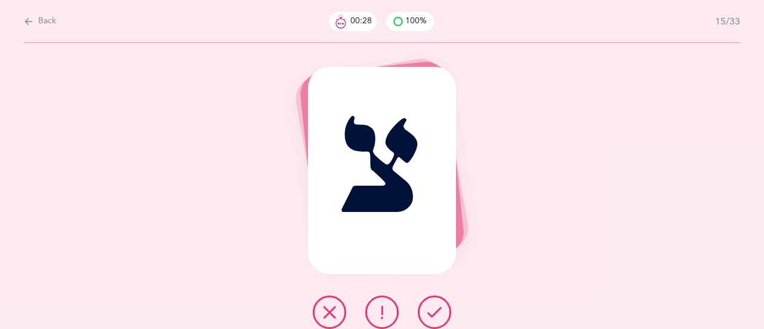
click at [439, 306] on icon at bounding box center [434, 312] width 14 height 14
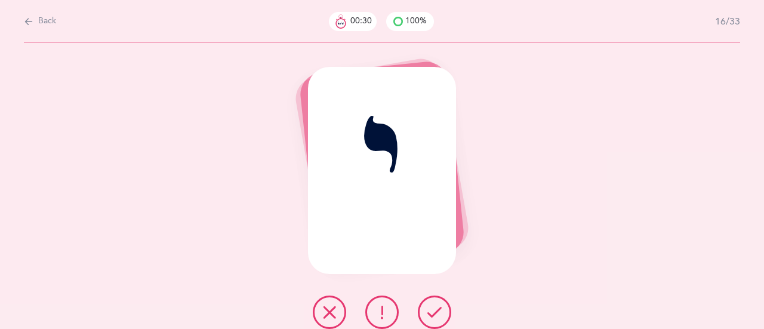
click at [438, 303] on button at bounding box center [434, 311] width 33 height 33
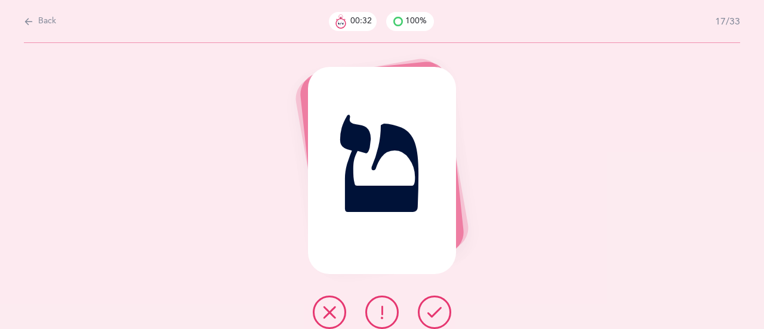
click at [427, 306] on icon at bounding box center [434, 312] width 14 height 14
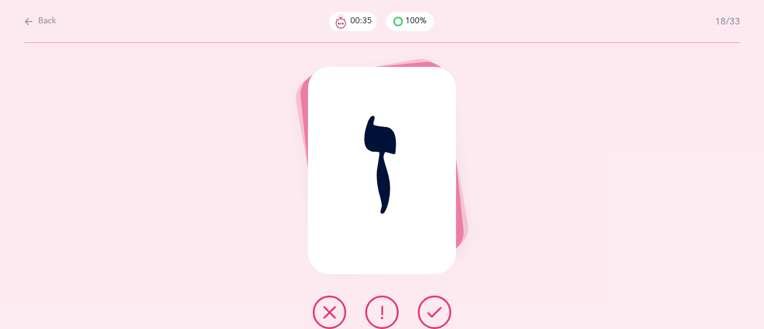
click at [424, 317] on button at bounding box center [434, 311] width 33 height 33
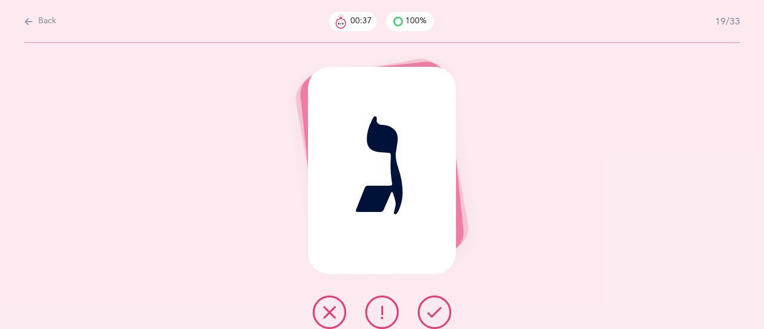
click at [435, 317] on icon at bounding box center [434, 312] width 14 height 14
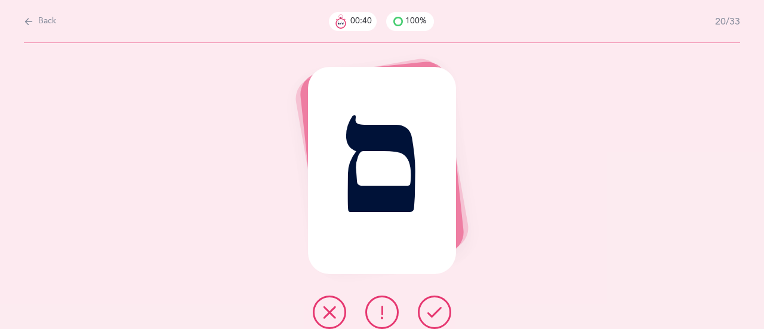
click at [433, 309] on icon at bounding box center [434, 312] width 14 height 14
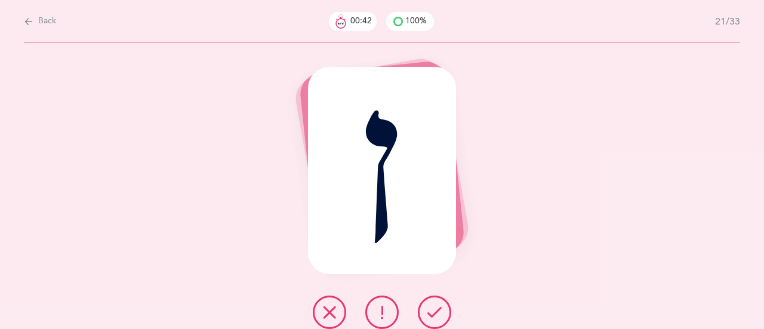
click at [433, 322] on button at bounding box center [434, 311] width 33 height 33
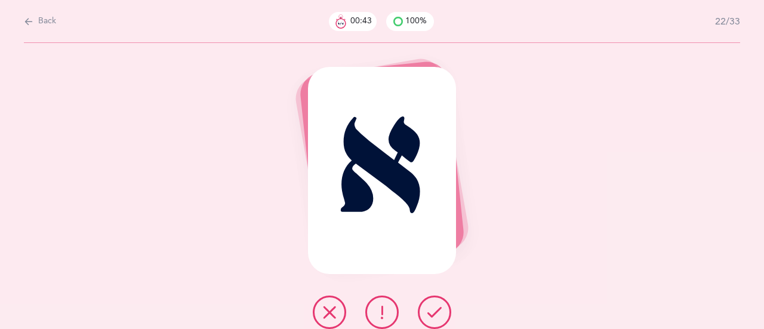
click at [441, 304] on button at bounding box center [434, 311] width 33 height 33
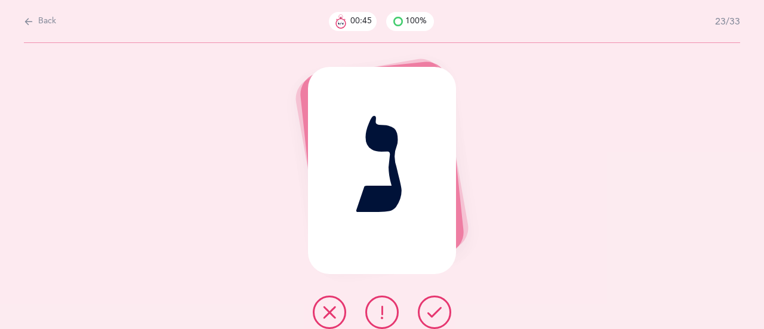
click at [438, 301] on button at bounding box center [434, 311] width 33 height 33
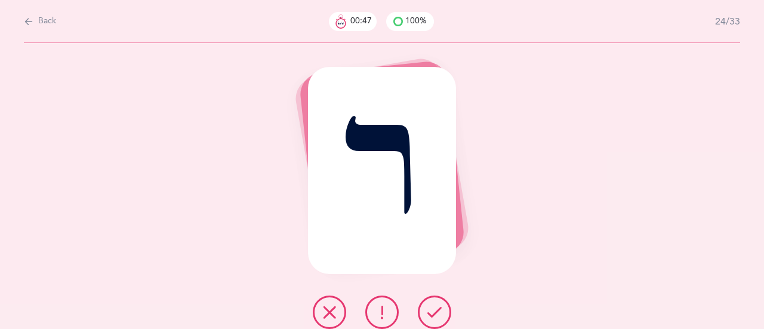
click at [438, 301] on button at bounding box center [434, 311] width 33 height 33
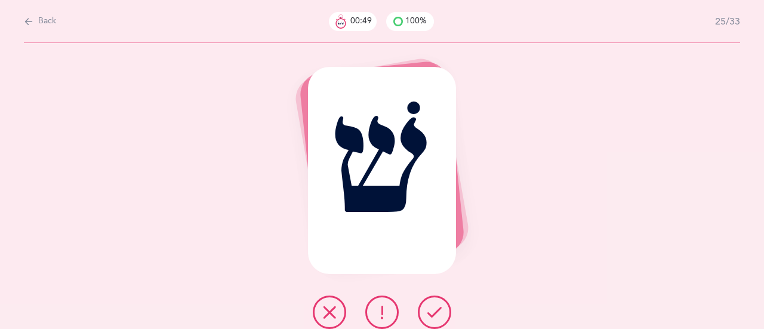
click at [442, 304] on button at bounding box center [434, 311] width 33 height 33
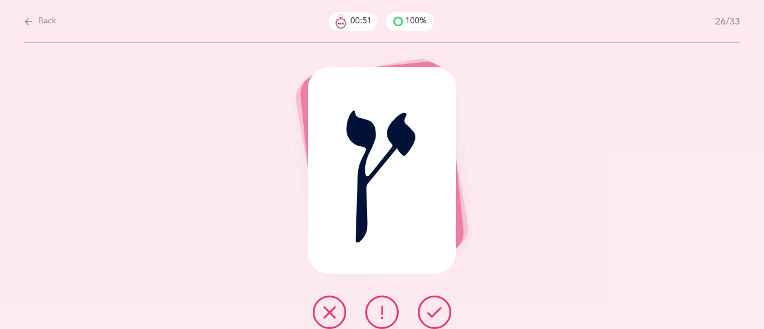
click at [430, 315] on icon at bounding box center [434, 312] width 14 height 14
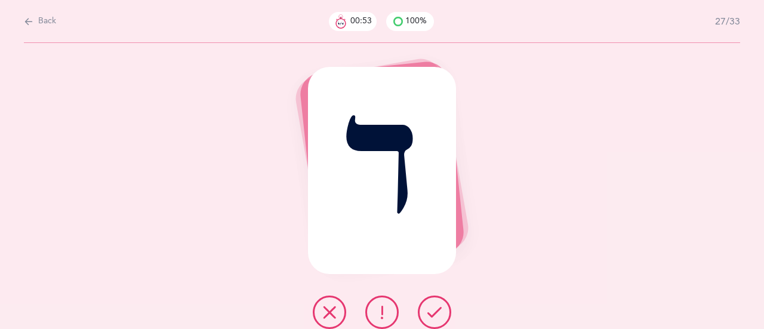
click at [435, 304] on button at bounding box center [434, 311] width 33 height 33
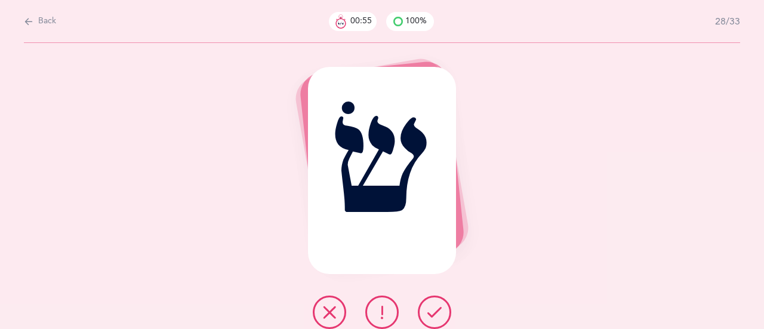
click at [429, 312] on icon at bounding box center [434, 312] width 14 height 14
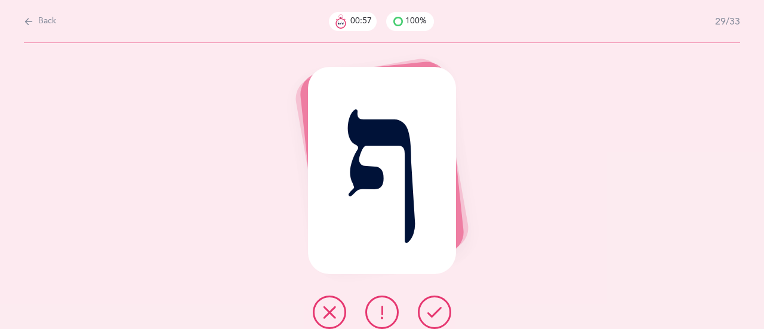
click at [433, 312] on icon at bounding box center [434, 312] width 14 height 14
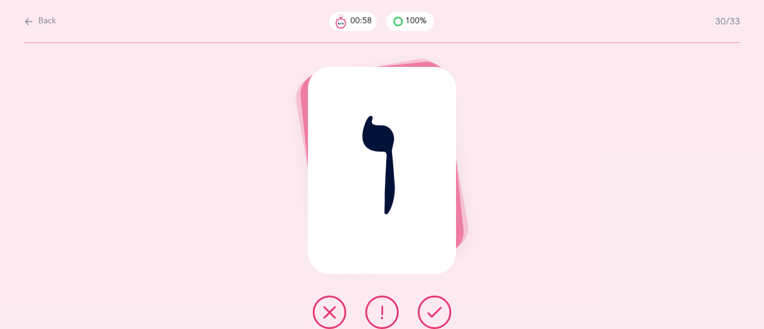
click at [439, 308] on icon at bounding box center [434, 312] width 14 height 14
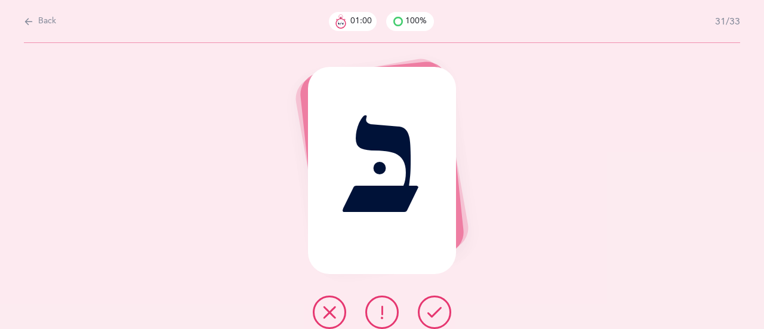
click at [429, 307] on icon at bounding box center [434, 312] width 14 height 14
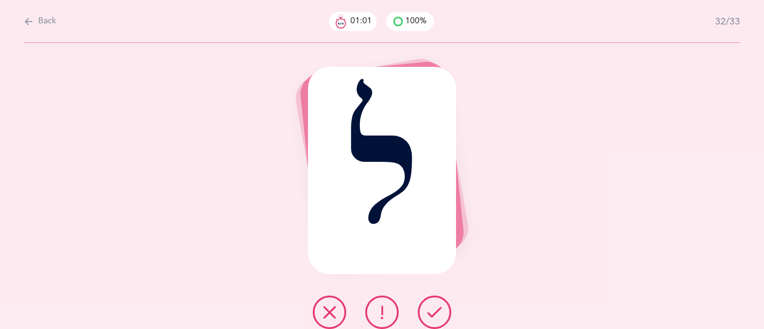
click at [439, 309] on icon at bounding box center [434, 312] width 14 height 14
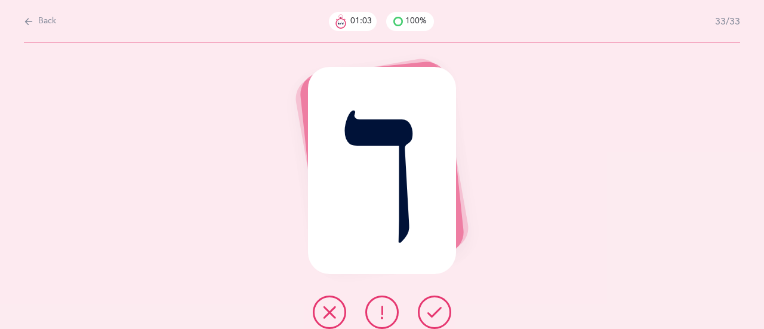
click at [430, 307] on icon at bounding box center [434, 312] width 14 height 14
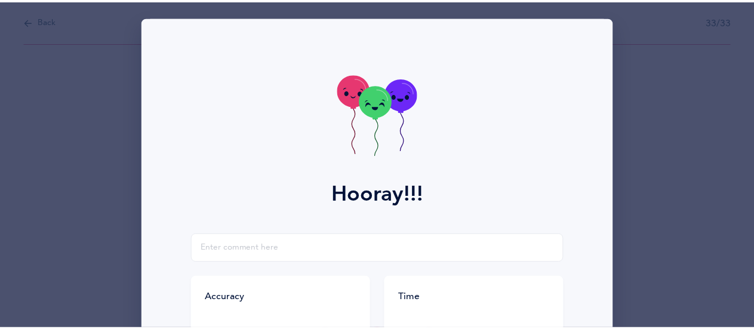
scroll to position [239, 0]
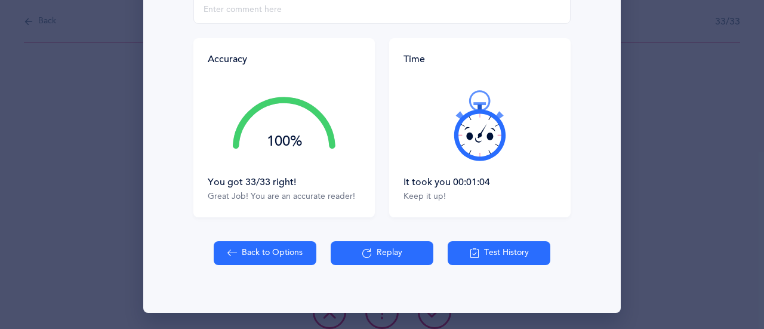
click at [279, 247] on button "Back to Options" at bounding box center [265, 253] width 103 height 24
select select "27"
select select "single"
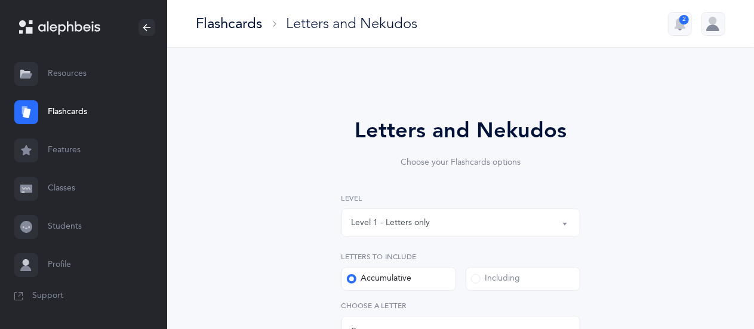
click at [420, 226] on div "Level 1 - Letters only" at bounding box center [391, 223] width 79 height 13
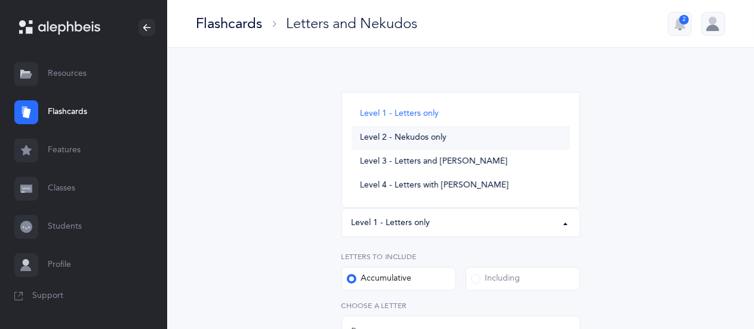
click at [416, 133] on span "Level 2 - Nekudos only" at bounding box center [403, 138] width 87 height 11
select select "2"
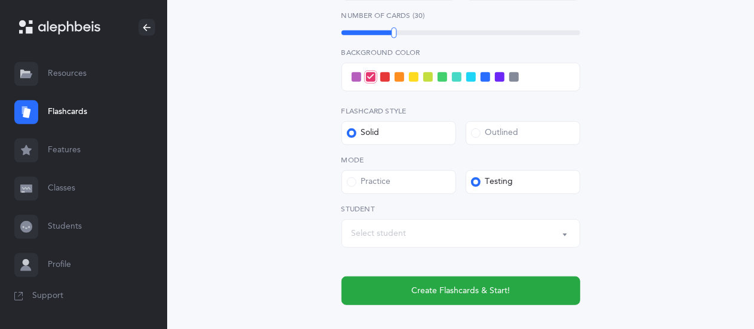
scroll to position [411, 0]
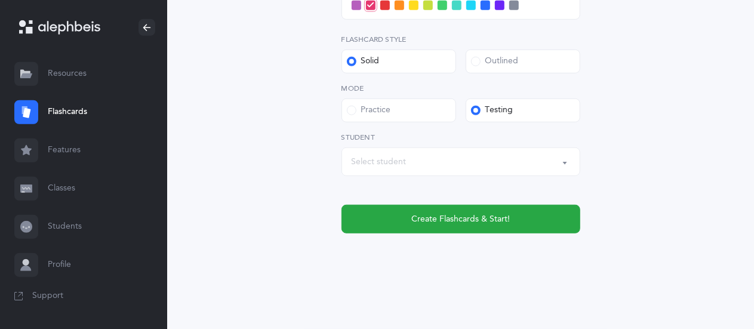
click at [423, 165] on div "Select student" at bounding box center [461, 162] width 218 height 20
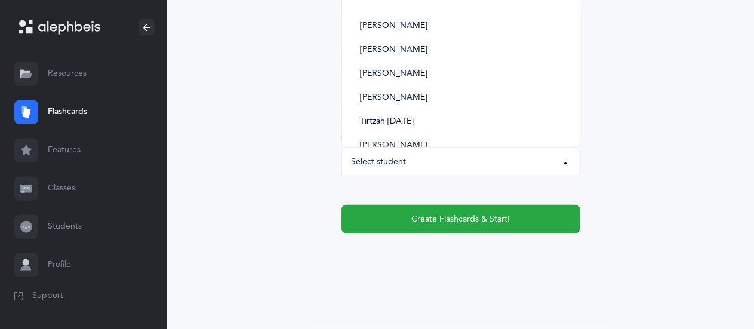
scroll to position [229, 0]
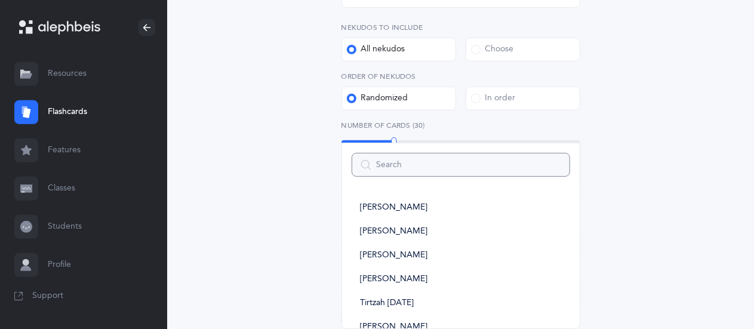
type input "a"
select select
type input "adir"
select select
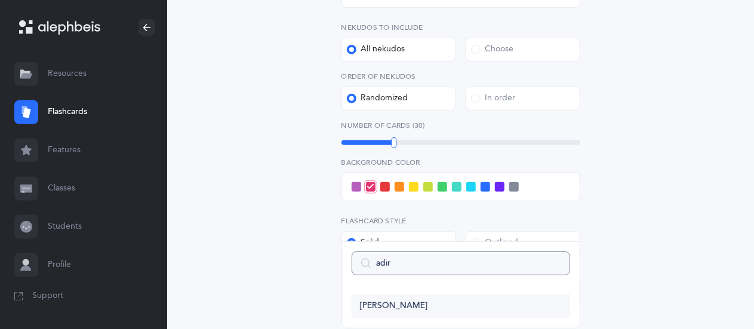
type input "adir"
click at [389, 301] on span "[PERSON_NAME]" at bounding box center [393, 306] width 67 height 11
select select "9222"
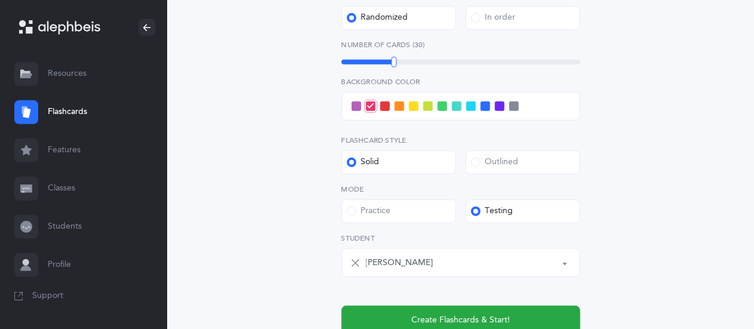
scroll to position [311, 0]
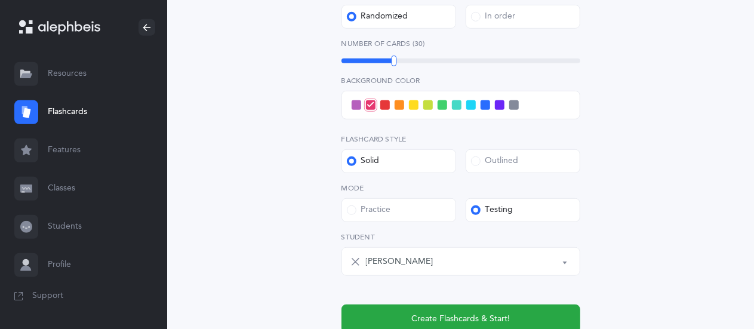
click at [456, 104] on span at bounding box center [457, 105] width 10 height 10
click at [0, 0] on input "checkbox" at bounding box center [0, 0] width 0 height 0
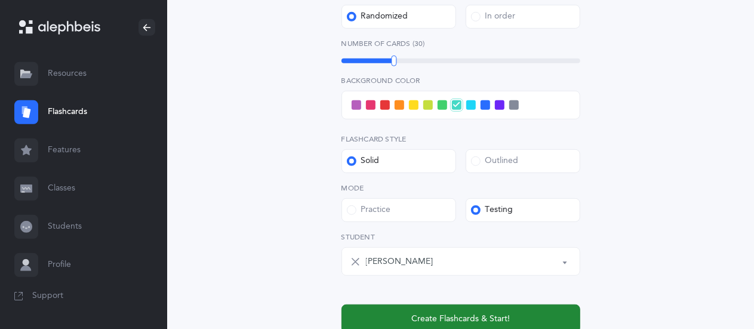
click at [409, 313] on button "Create Flashcards & Start!" at bounding box center [460, 318] width 239 height 29
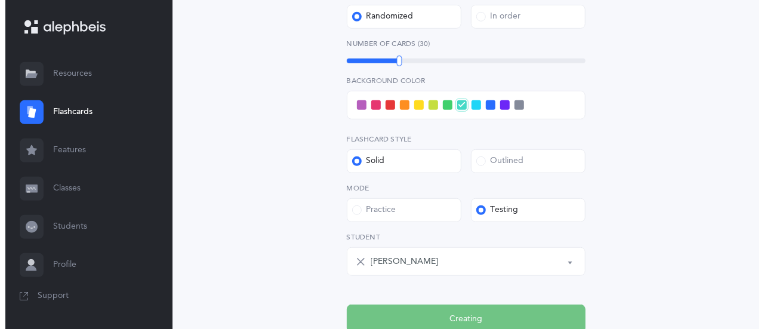
scroll to position [0, 0]
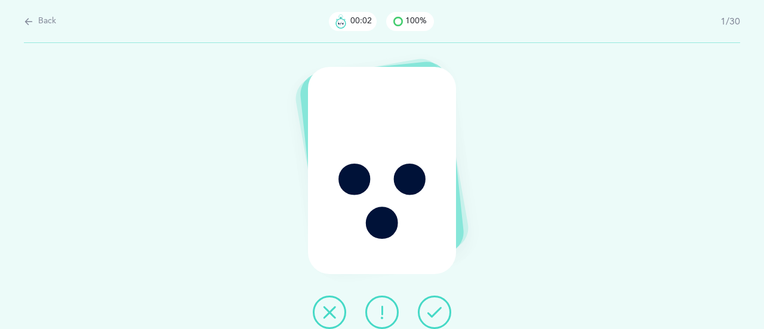
click at [438, 306] on icon at bounding box center [434, 312] width 14 height 14
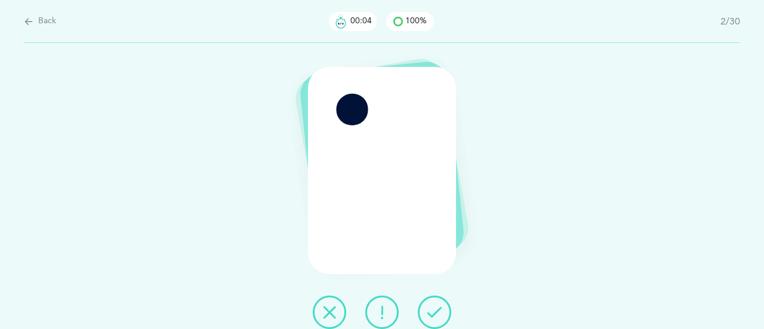
click at [441, 310] on icon at bounding box center [434, 312] width 14 height 14
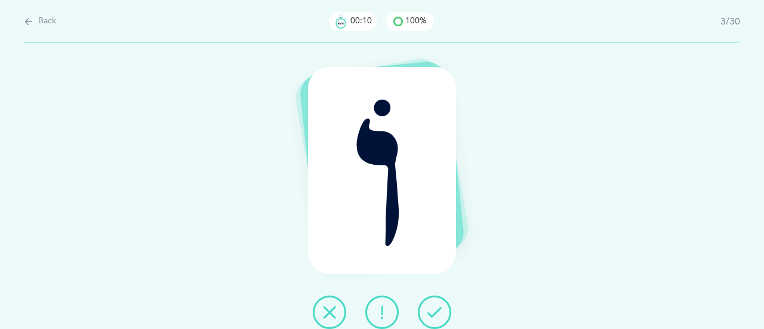
click at [441, 304] on button at bounding box center [434, 311] width 33 height 33
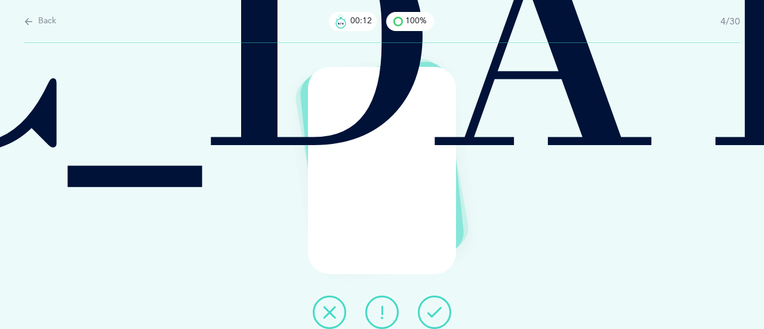
click at [439, 302] on button at bounding box center [434, 311] width 33 height 33
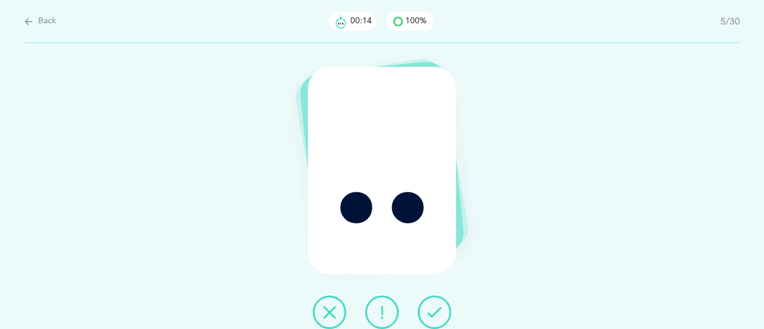
click at [432, 305] on icon at bounding box center [434, 312] width 14 height 14
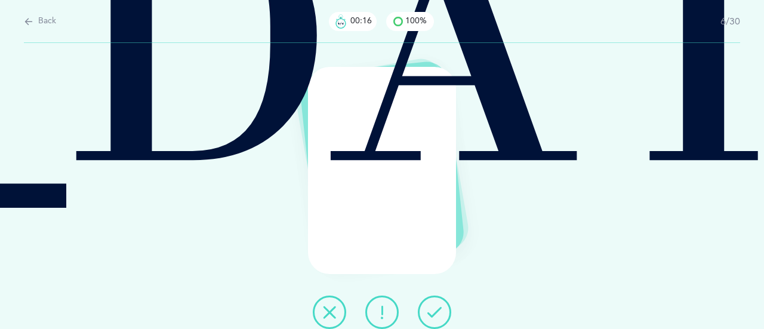
click at [433, 302] on button at bounding box center [434, 311] width 33 height 33
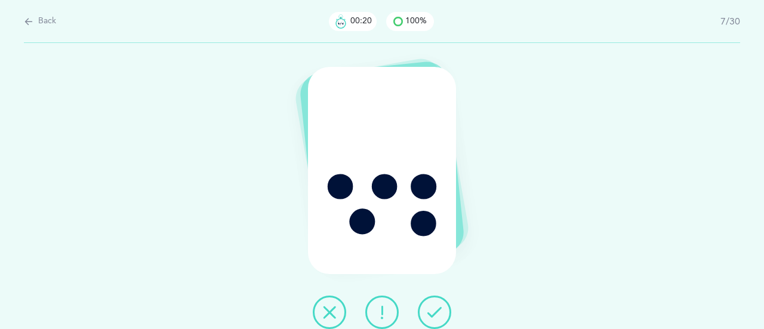
click at [435, 312] on icon at bounding box center [434, 312] width 14 height 14
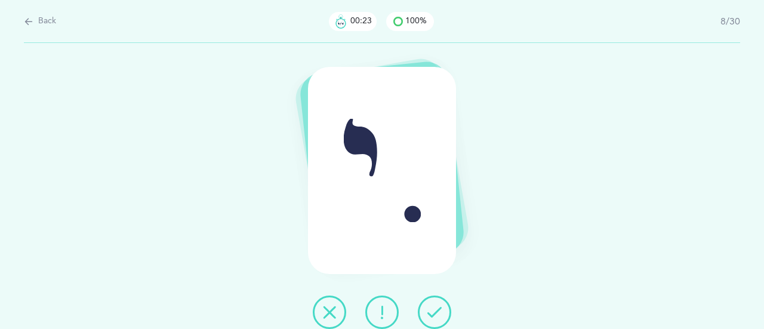
click at [441, 307] on icon at bounding box center [434, 312] width 14 height 14
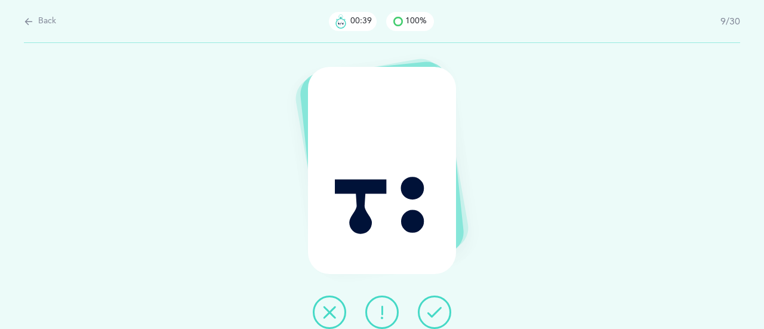
click at [439, 306] on icon at bounding box center [434, 312] width 14 height 14
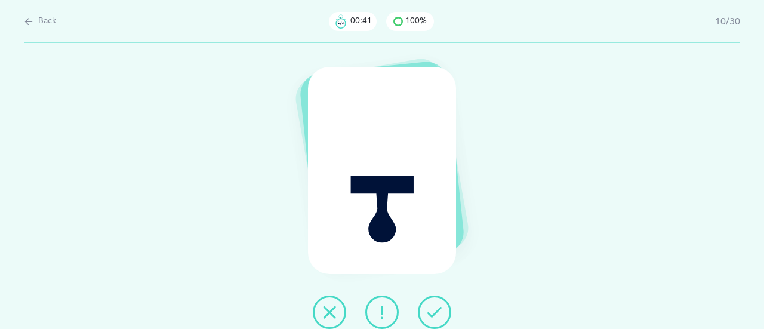
click at [432, 309] on icon at bounding box center [434, 312] width 14 height 14
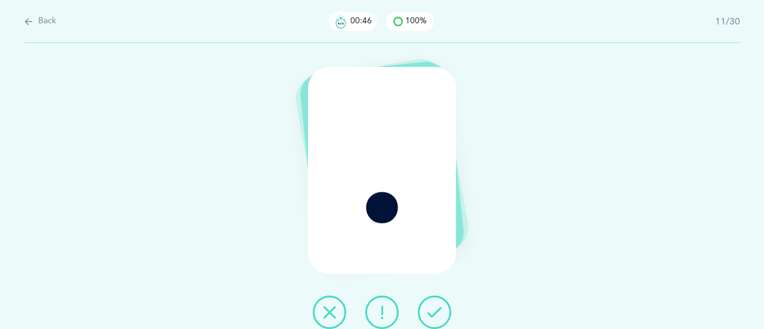
click at [425, 311] on button at bounding box center [434, 311] width 33 height 33
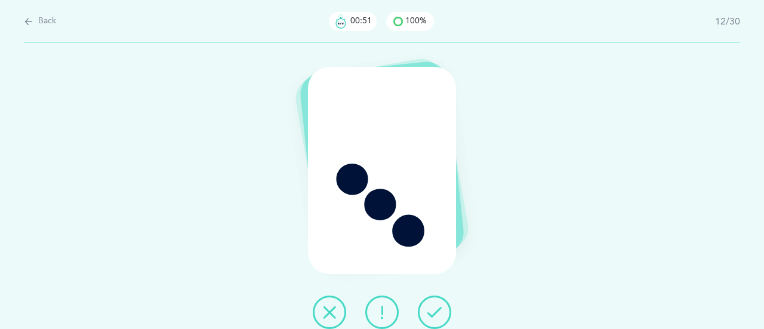
click at [384, 313] on icon at bounding box center [382, 312] width 14 height 14
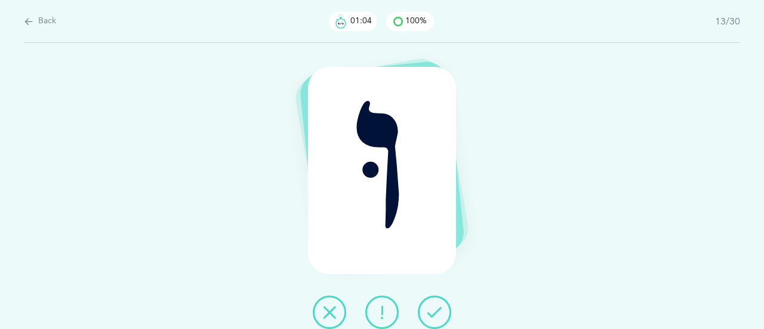
click at [435, 313] on icon at bounding box center [434, 312] width 14 height 14
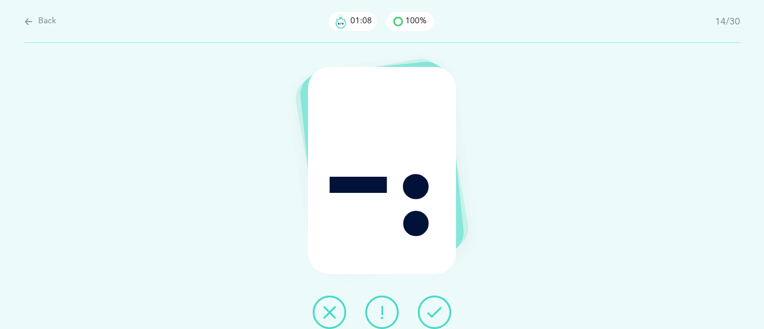
click at [427, 309] on icon at bounding box center [434, 312] width 14 height 14
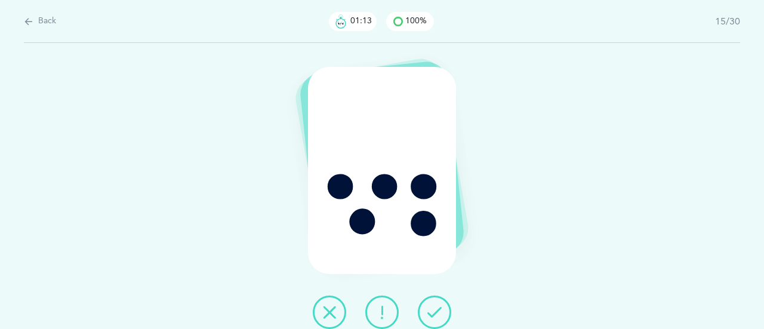
click at [437, 307] on icon at bounding box center [434, 312] width 14 height 14
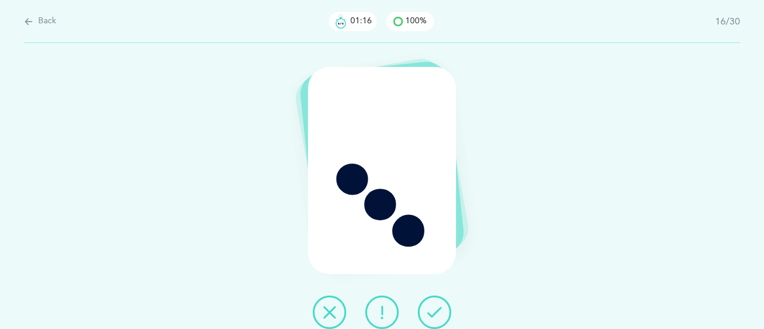
click at [437, 307] on icon at bounding box center [434, 312] width 14 height 14
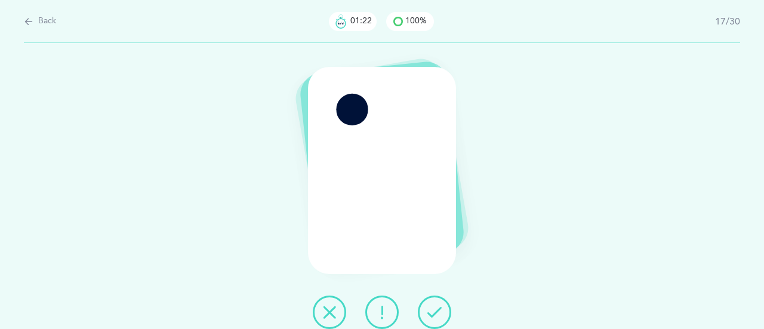
click at [437, 315] on icon at bounding box center [434, 312] width 14 height 14
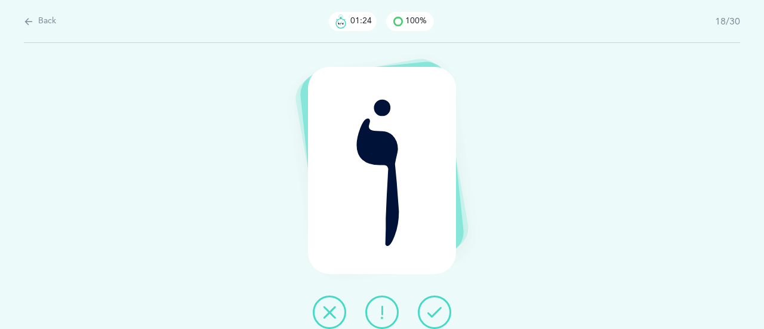
click at [442, 305] on button at bounding box center [434, 311] width 33 height 33
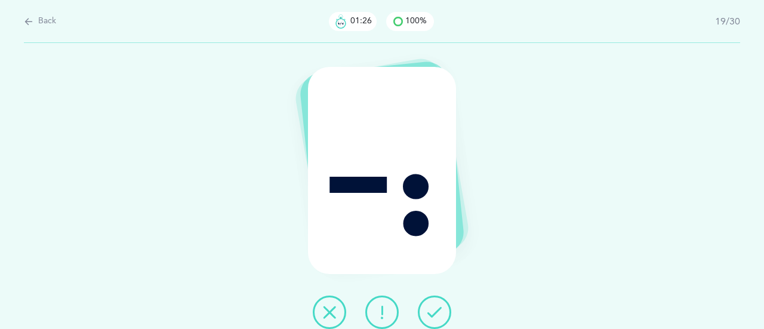
click at [436, 316] on icon at bounding box center [434, 312] width 14 height 14
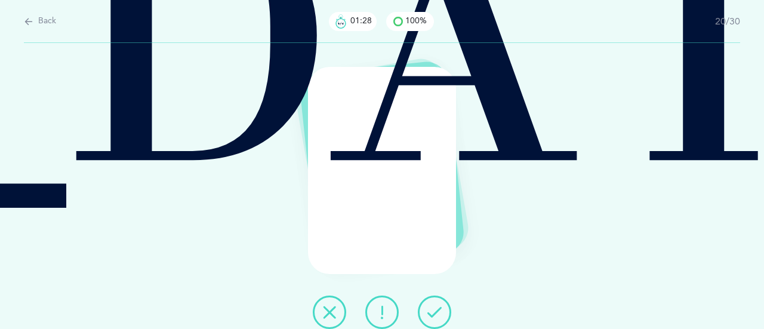
click at [426, 309] on button at bounding box center [434, 311] width 33 height 33
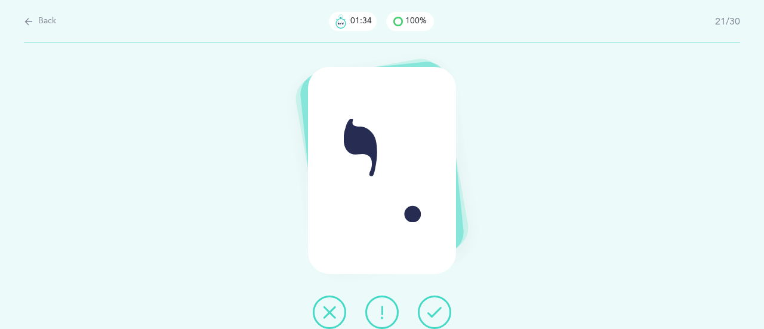
click at [436, 312] on icon at bounding box center [434, 312] width 14 height 14
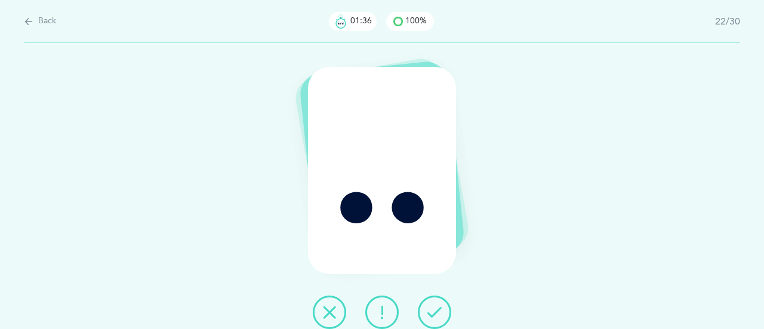
click at [432, 306] on icon at bounding box center [434, 312] width 14 height 14
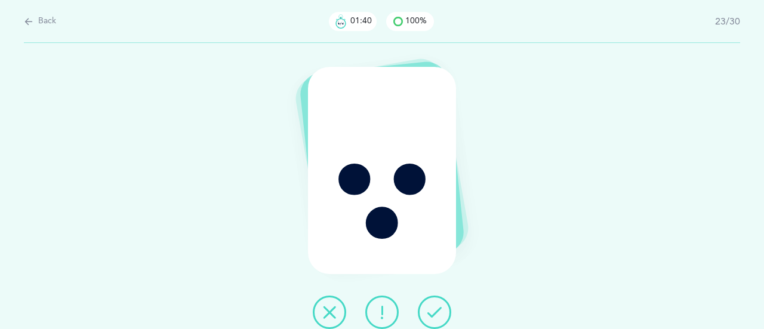
click at [388, 311] on icon at bounding box center [382, 312] width 14 height 14
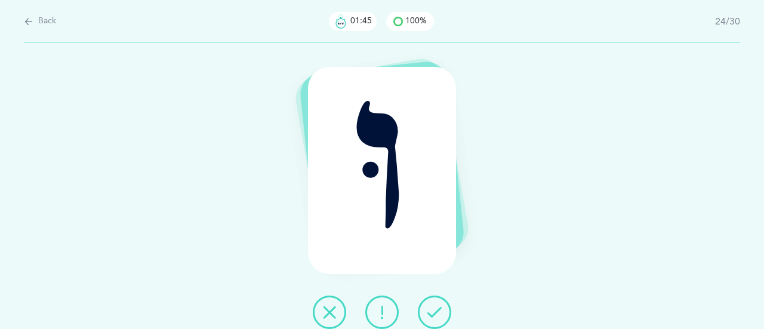
click at [426, 308] on button at bounding box center [434, 311] width 33 height 33
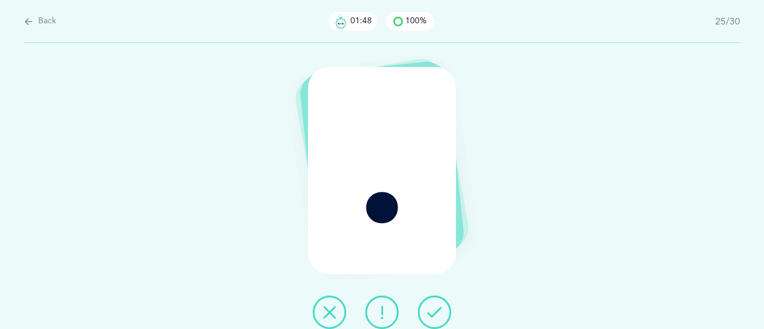
click at [438, 310] on icon at bounding box center [434, 312] width 14 height 14
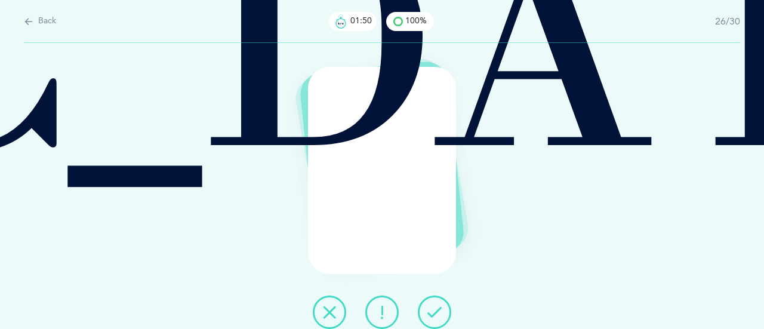
click at [435, 312] on icon at bounding box center [434, 312] width 14 height 14
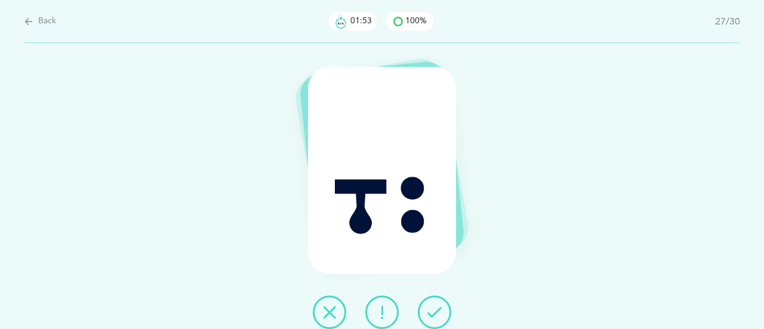
click at [438, 307] on icon at bounding box center [434, 312] width 14 height 14
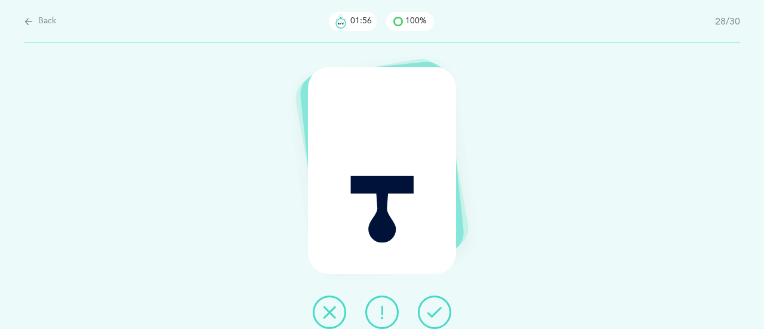
click at [429, 309] on icon at bounding box center [434, 312] width 14 height 14
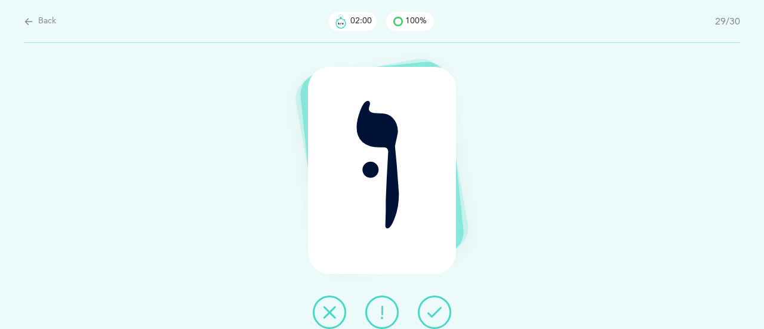
click at [431, 307] on icon at bounding box center [434, 312] width 14 height 14
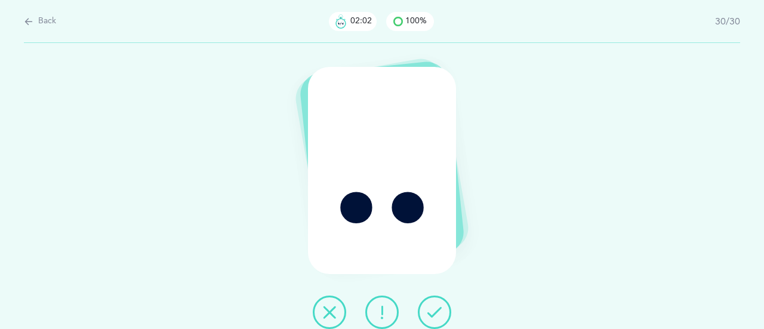
click at [433, 305] on icon at bounding box center [434, 312] width 14 height 14
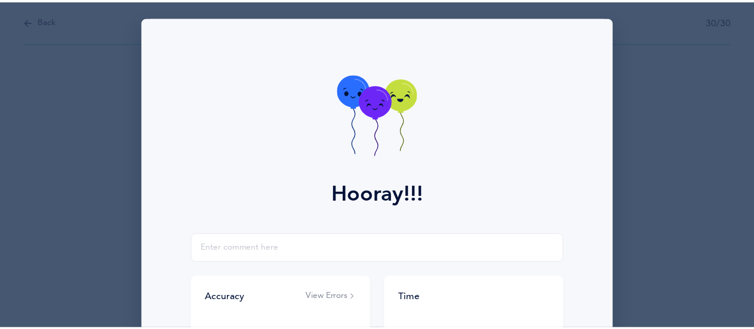
scroll to position [239, 0]
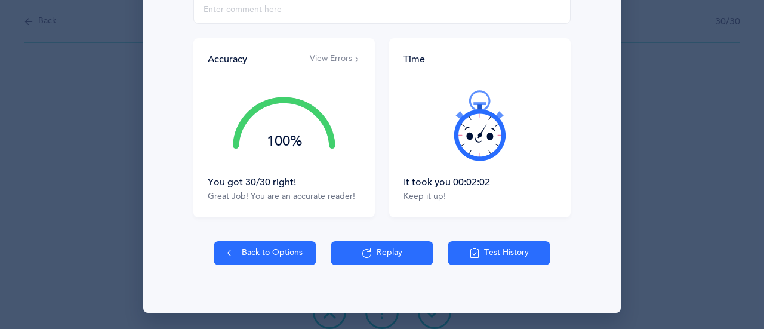
click at [253, 255] on button "Back to Options" at bounding box center [265, 253] width 103 height 24
select select "2"
